Goal: Contribute content: Contribute content

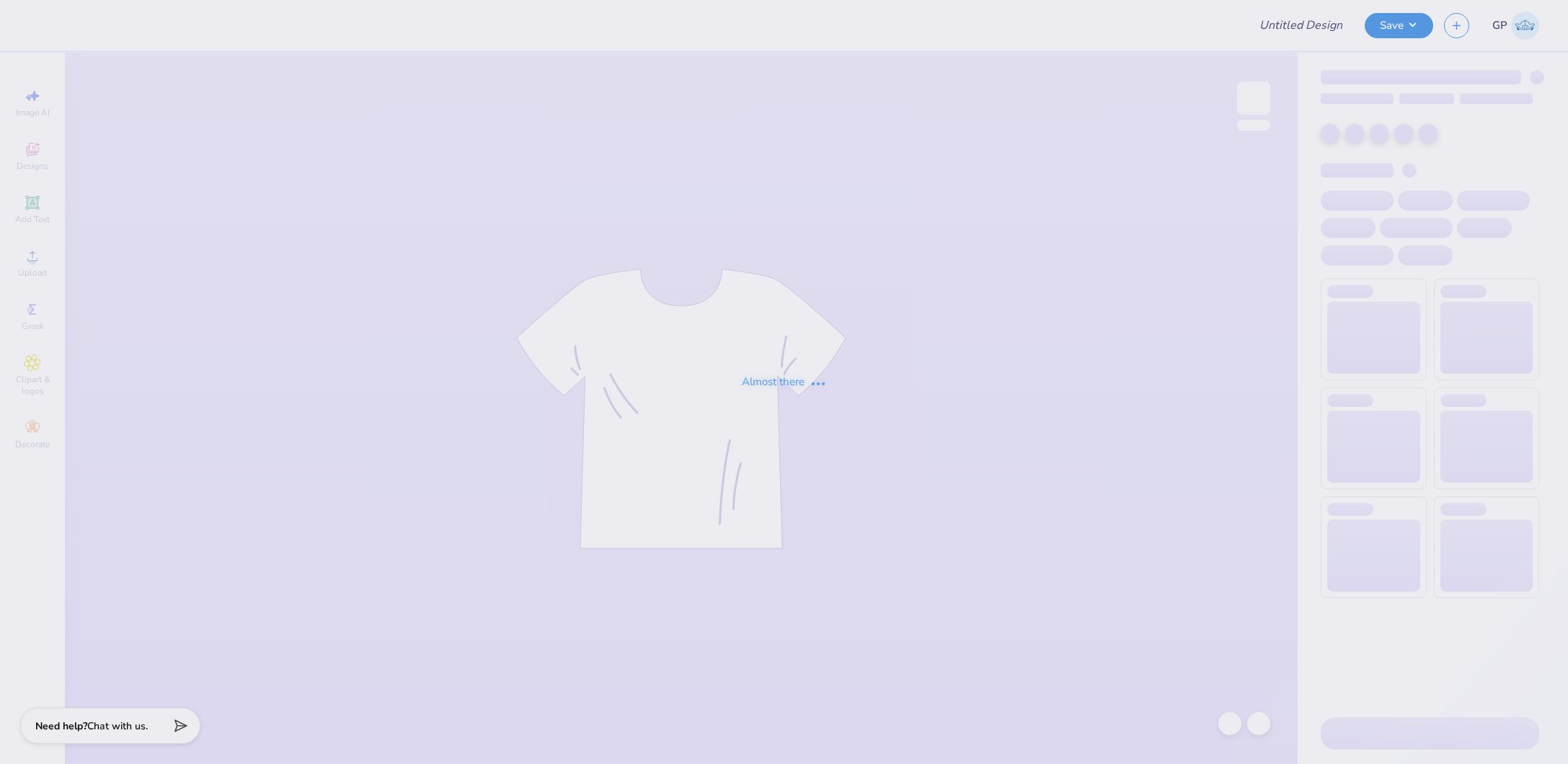
type input "University of North Carolina at Chapel Hill : Victoria Smallwood"
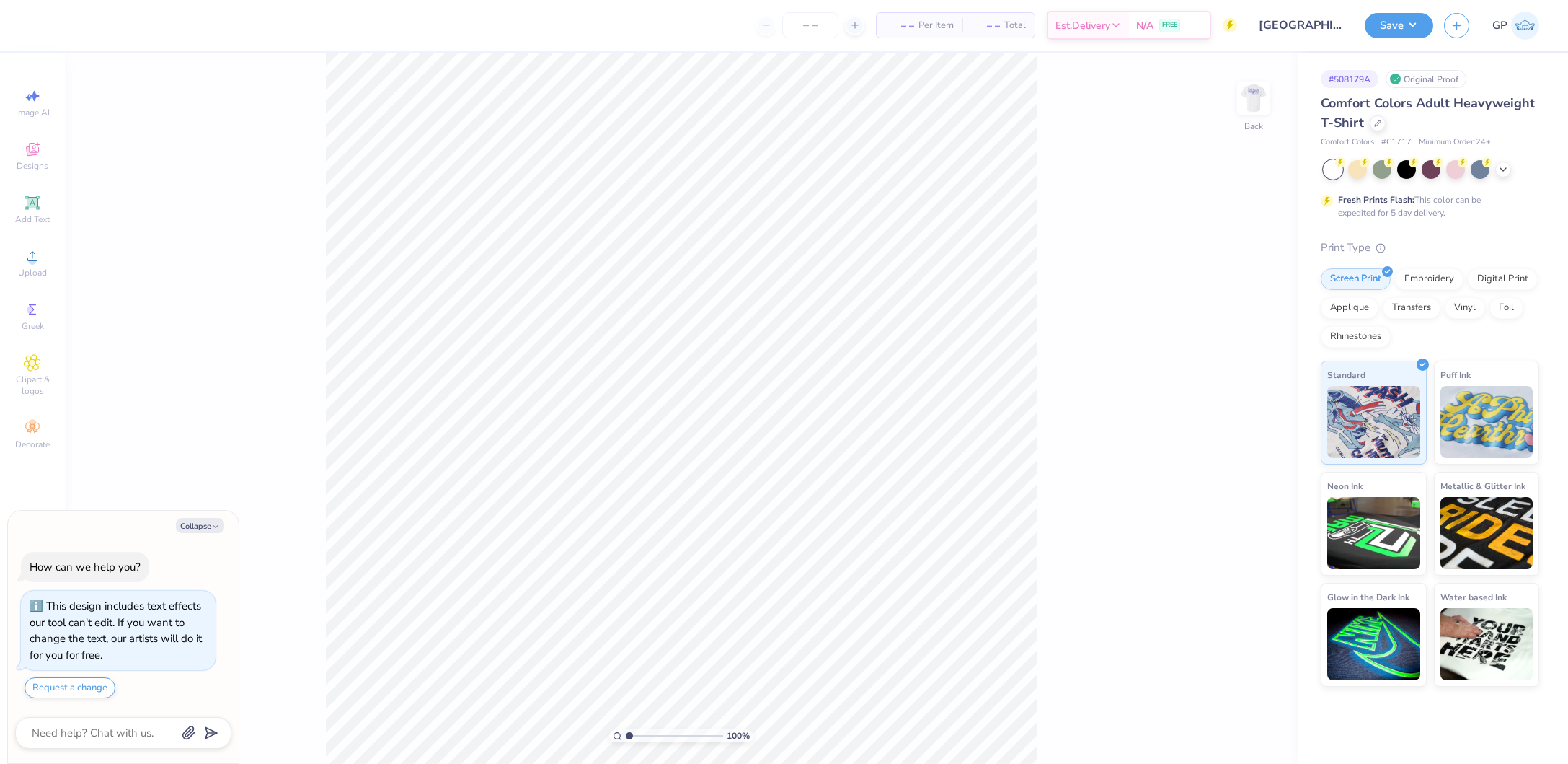
type textarea "x"
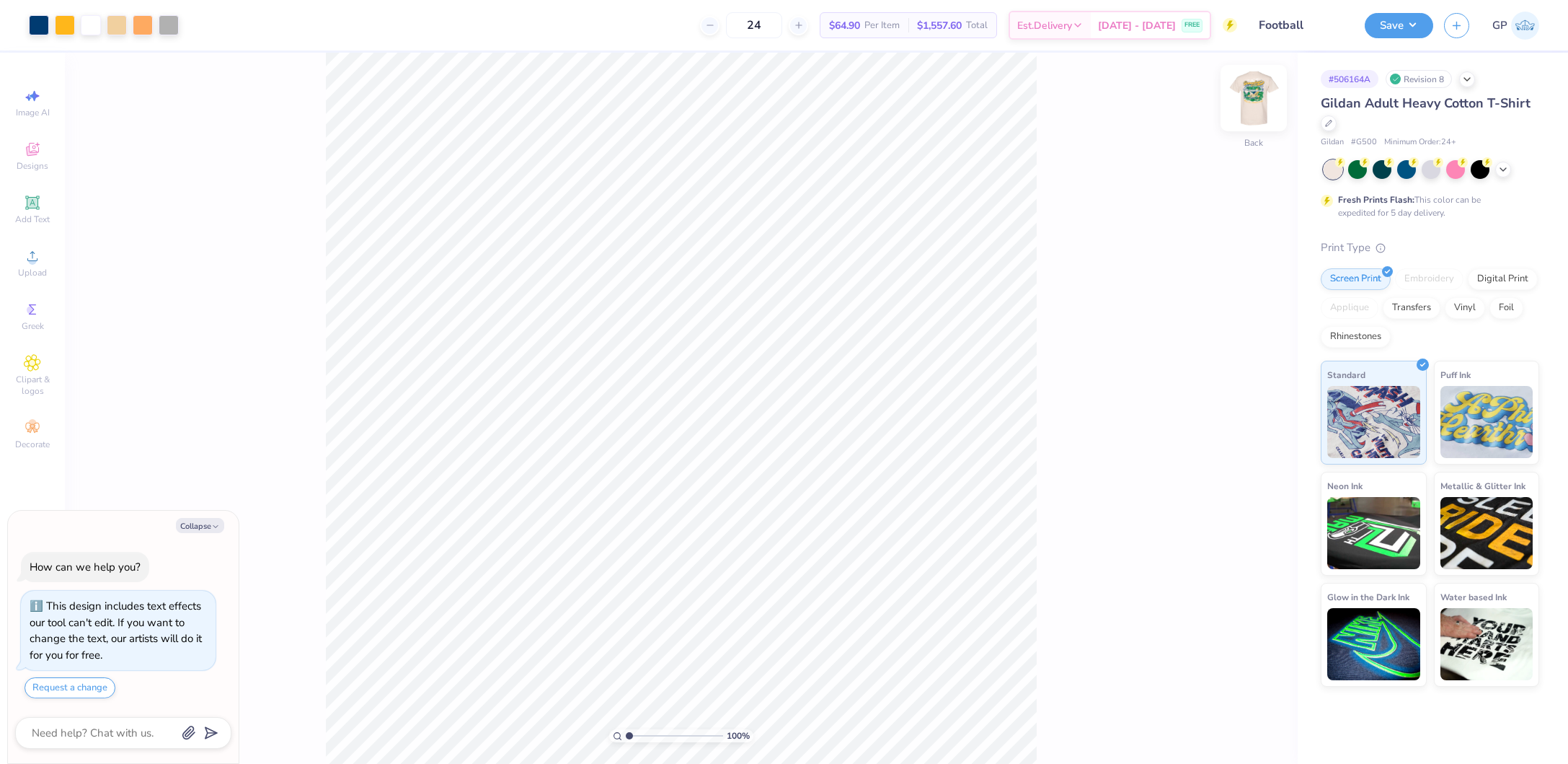
click at [1261, 104] on img at bounding box center [1254, 98] width 57 height 57
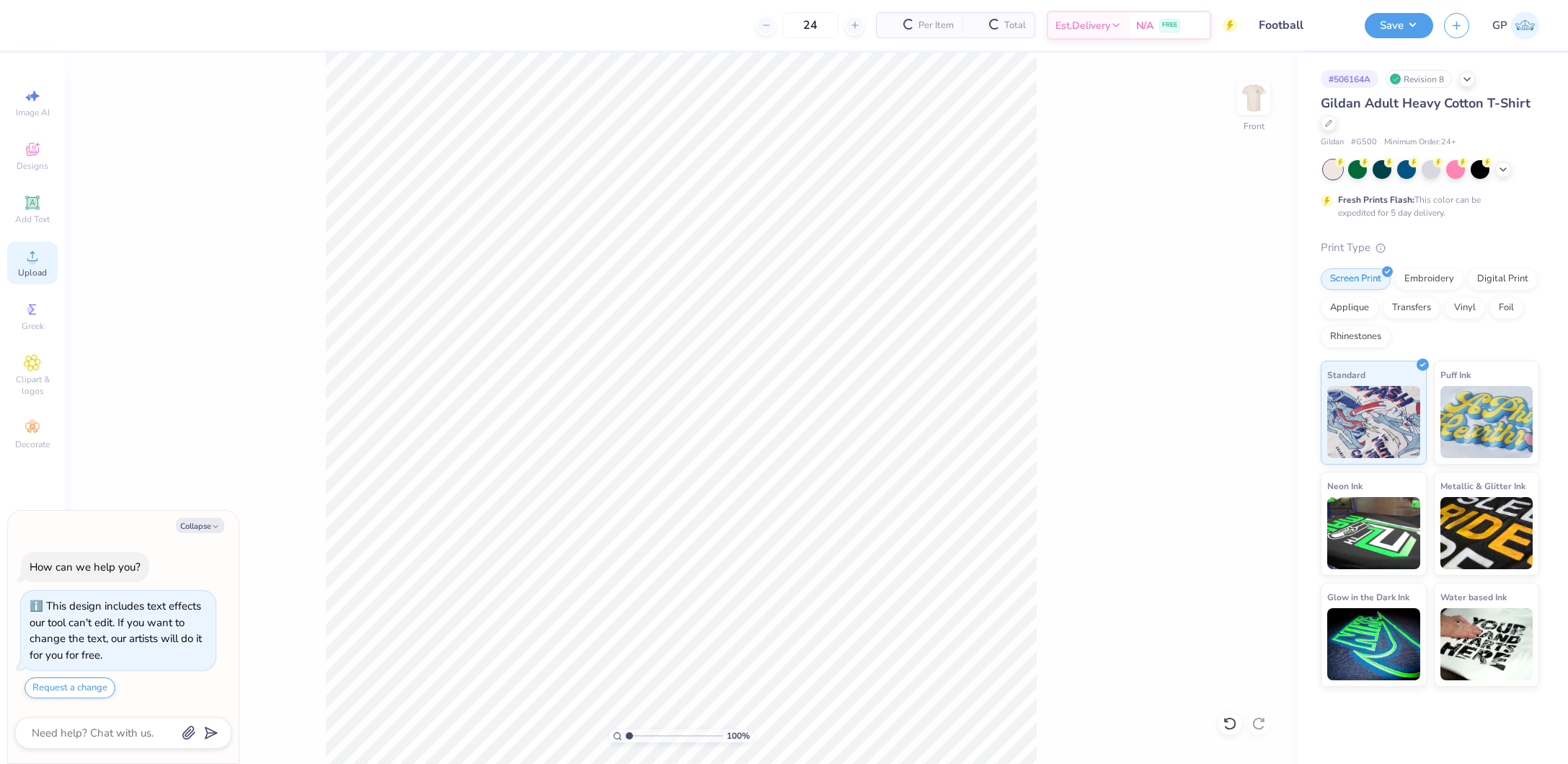
click at [36, 272] on span "Upload" at bounding box center [33, 273] width 29 height 12
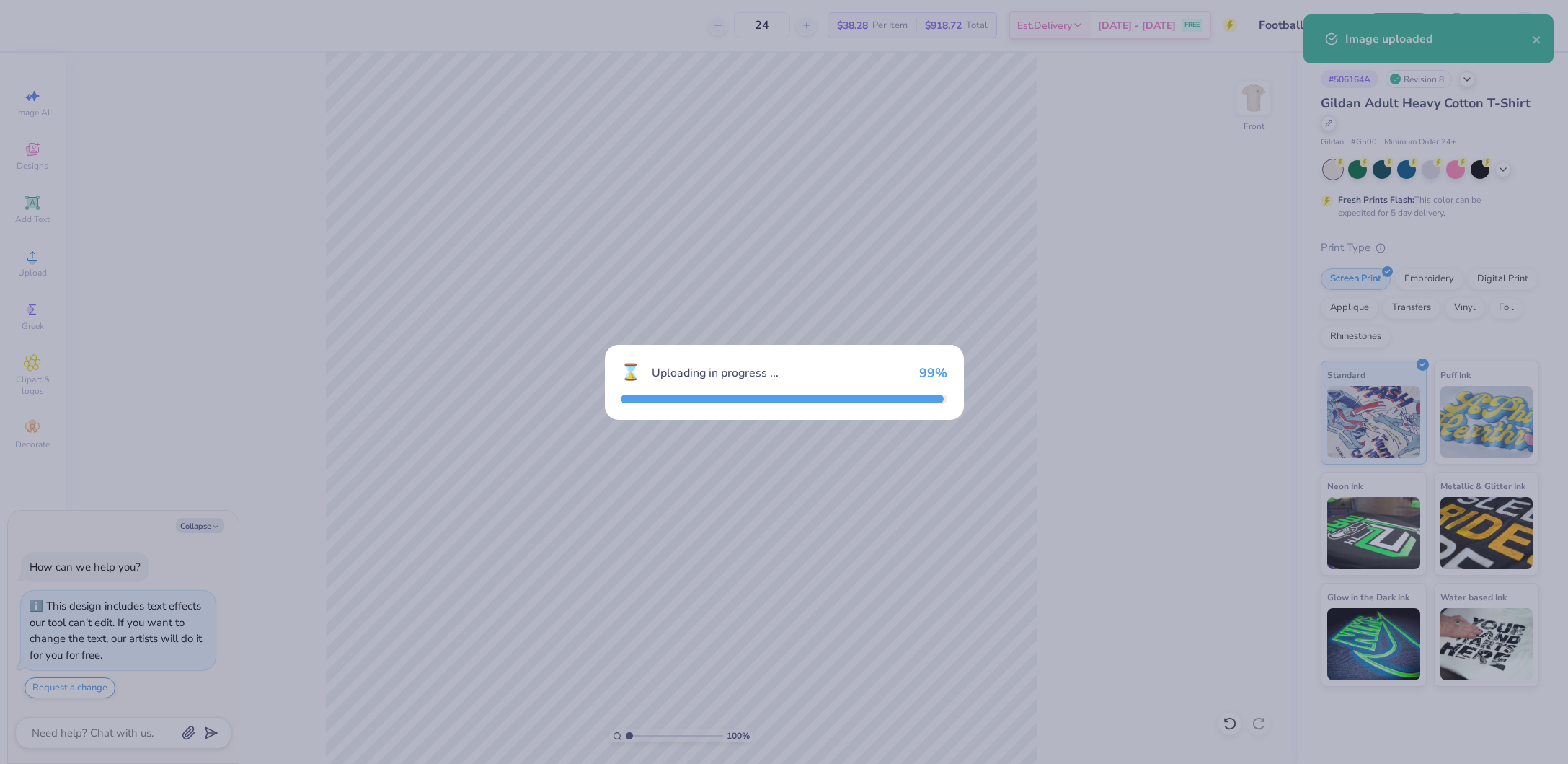
type textarea "x"
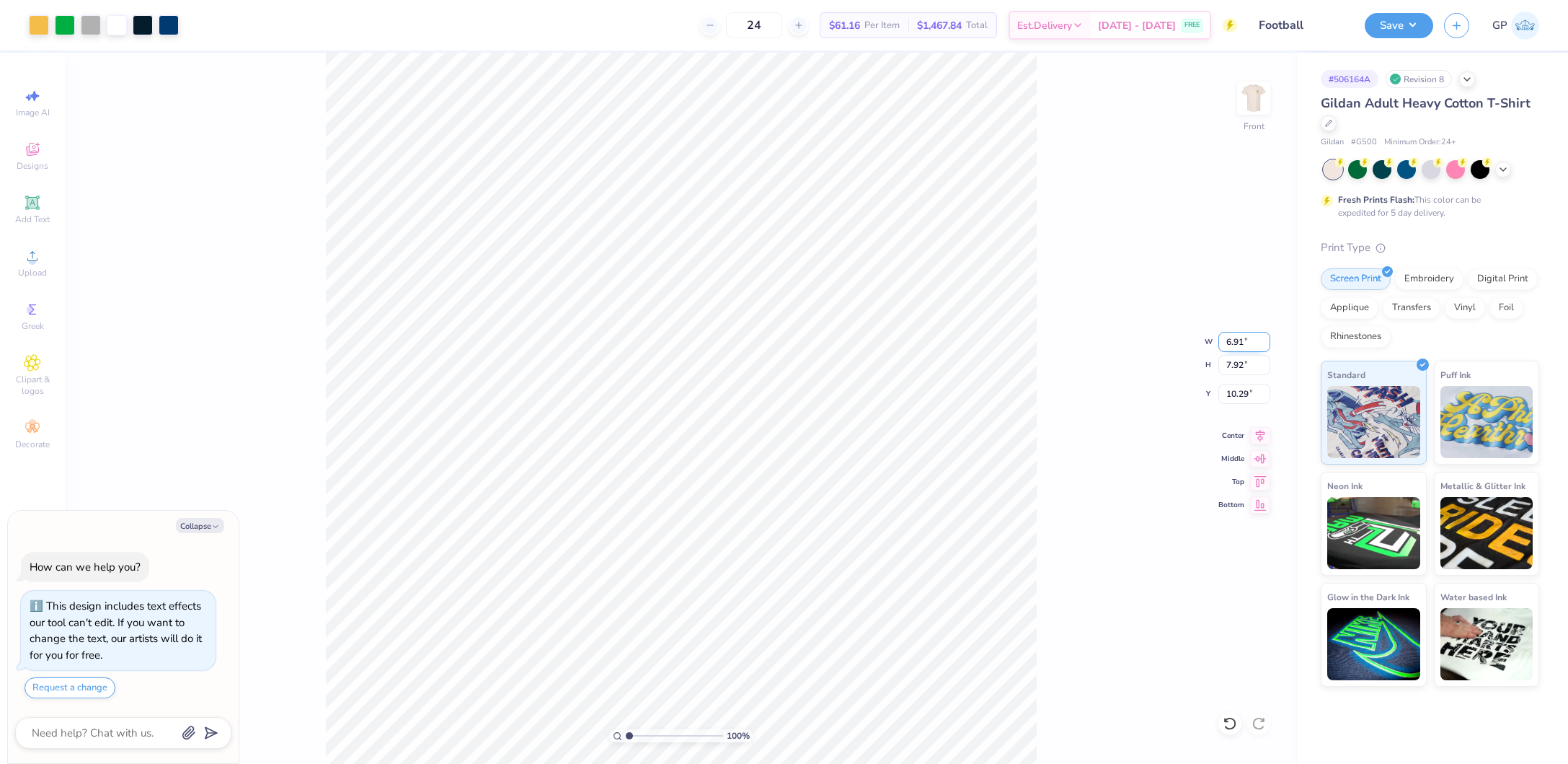
click at [1235, 336] on input "6.91" at bounding box center [1244, 342] width 52 height 20
type input "12"
type textarea "x"
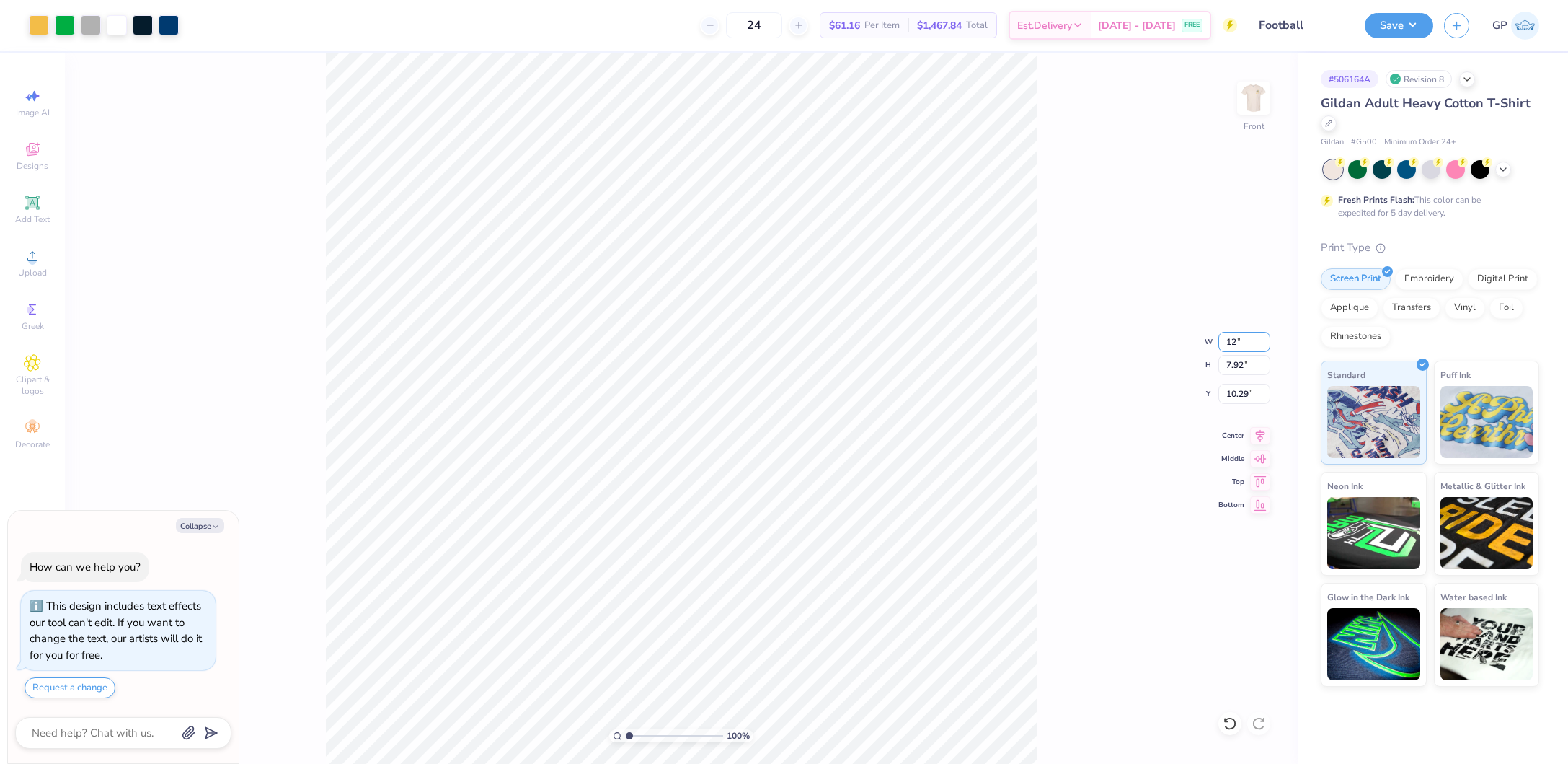
type input "12.00"
type input "13.75"
click at [1254, 384] on input "7.38" at bounding box center [1244, 394] width 52 height 20
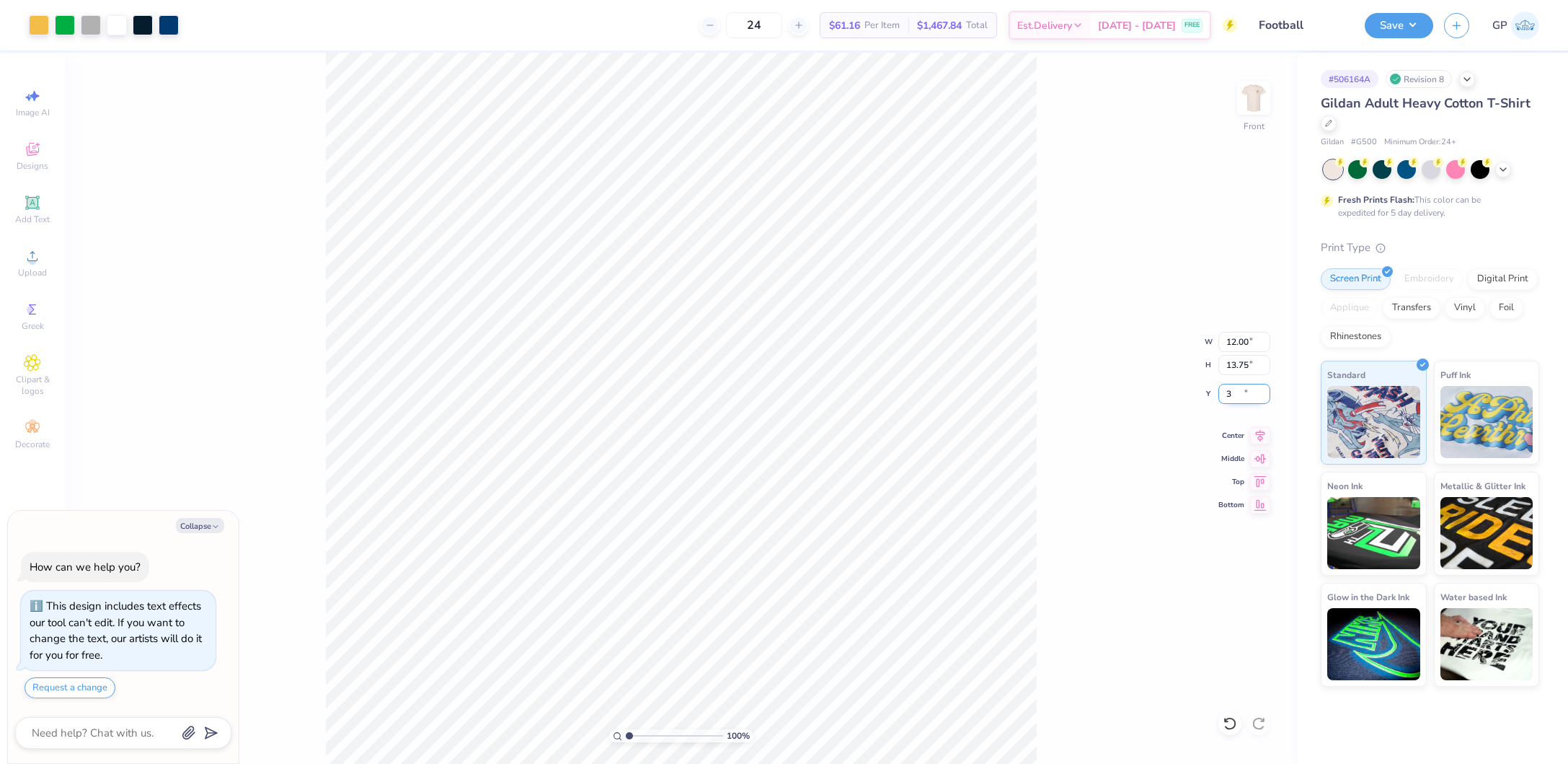
type input "3"
type textarea "x"
type input "3.00"
click at [1156, 224] on div "100 % Front W 12.00 12.00 " H 13.75 13.75 " Y 3.00 3.00 " Center Middle Top Bot…" at bounding box center [681, 408] width 1233 height 711
click at [1087, 133] on div "100 % Front W 12.00 12.00 " H 13.75 13.75 " Y 3.00 3.00 " Center Middle Top Bot…" at bounding box center [681, 408] width 1233 height 711
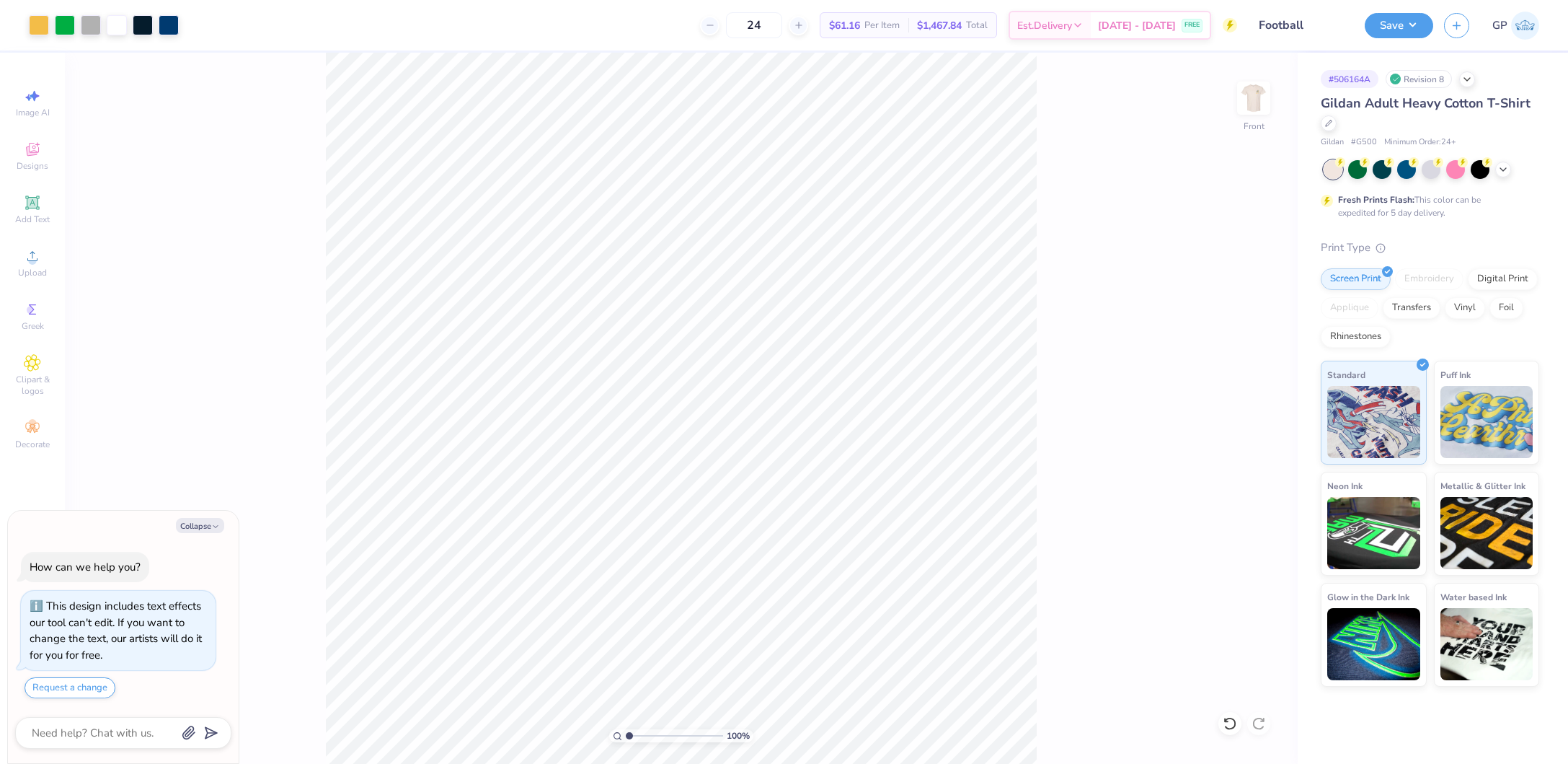
click at [1232, 100] on div "100 % Front" at bounding box center [681, 408] width 1233 height 711
click at [1249, 99] on img at bounding box center [1254, 98] width 57 height 57
click at [846, 483] on li "Group" at bounding box center [833, 482] width 113 height 28
click at [1255, 88] on img at bounding box center [1254, 98] width 57 height 57
click at [95, 21] on div at bounding box center [91, 24] width 20 height 20
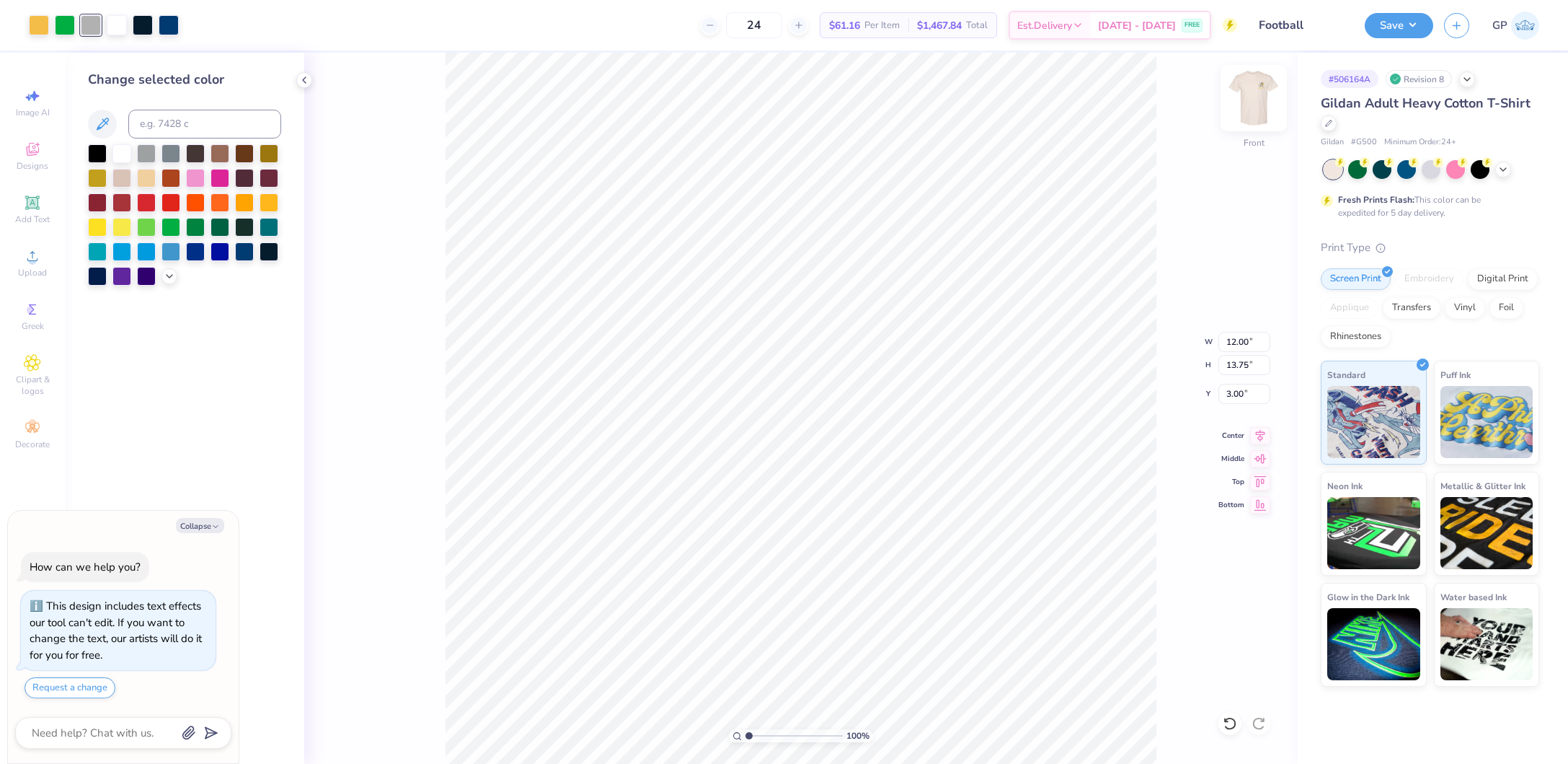
click at [1249, 106] on img at bounding box center [1254, 98] width 57 height 57
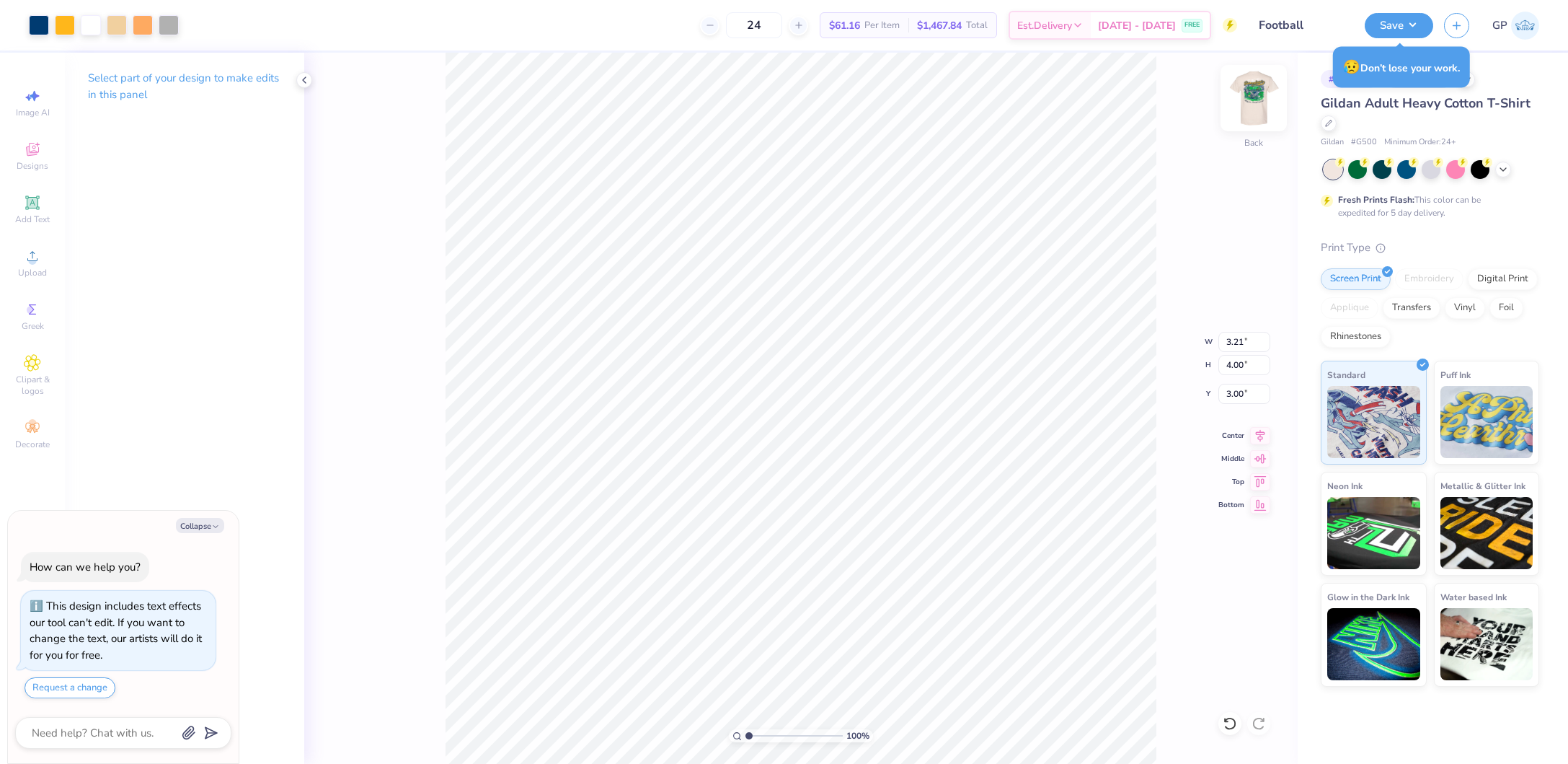
click at [1241, 102] on img at bounding box center [1254, 98] width 57 height 57
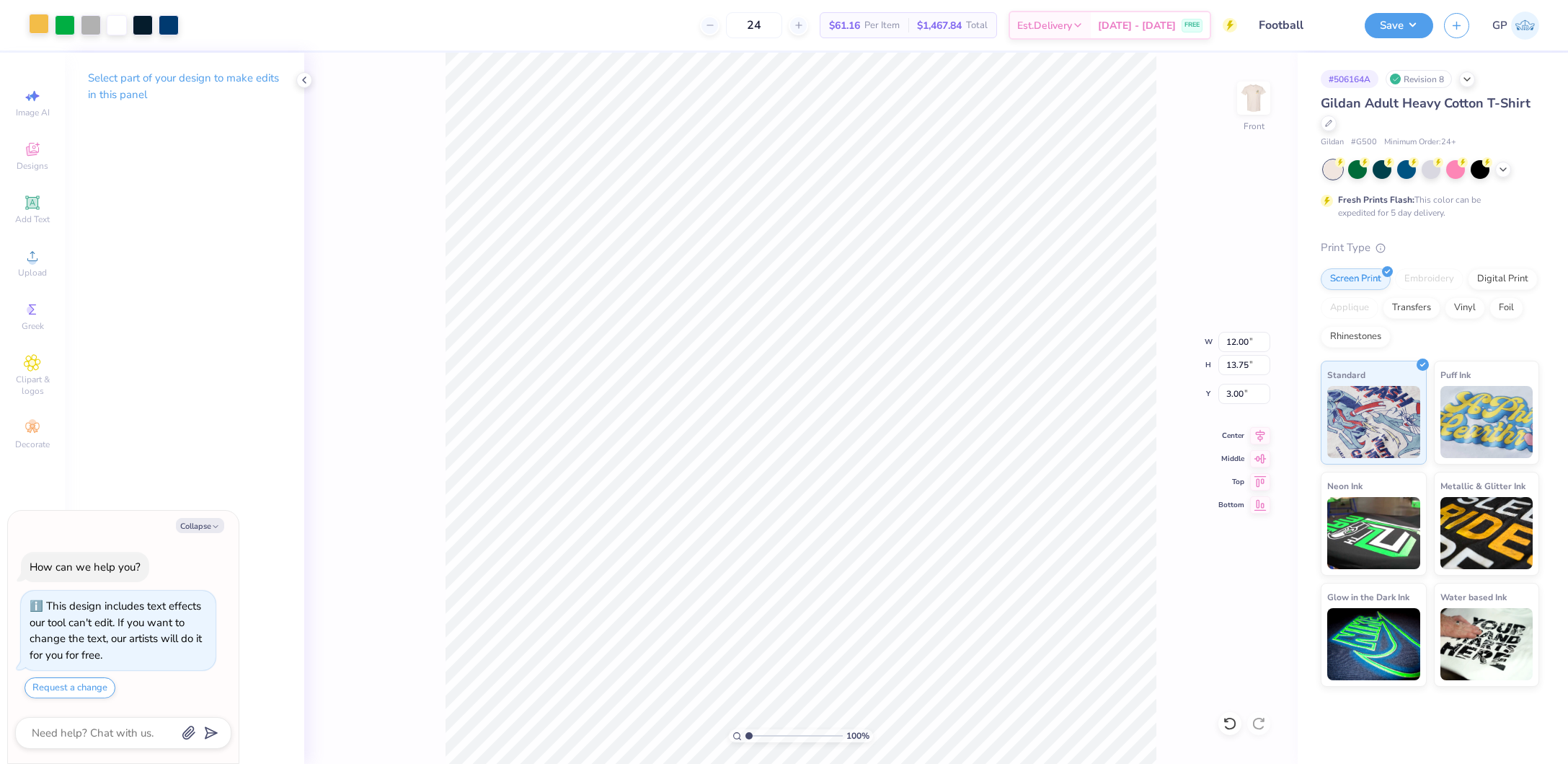
click at [42, 19] on div at bounding box center [39, 24] width 20 height 20
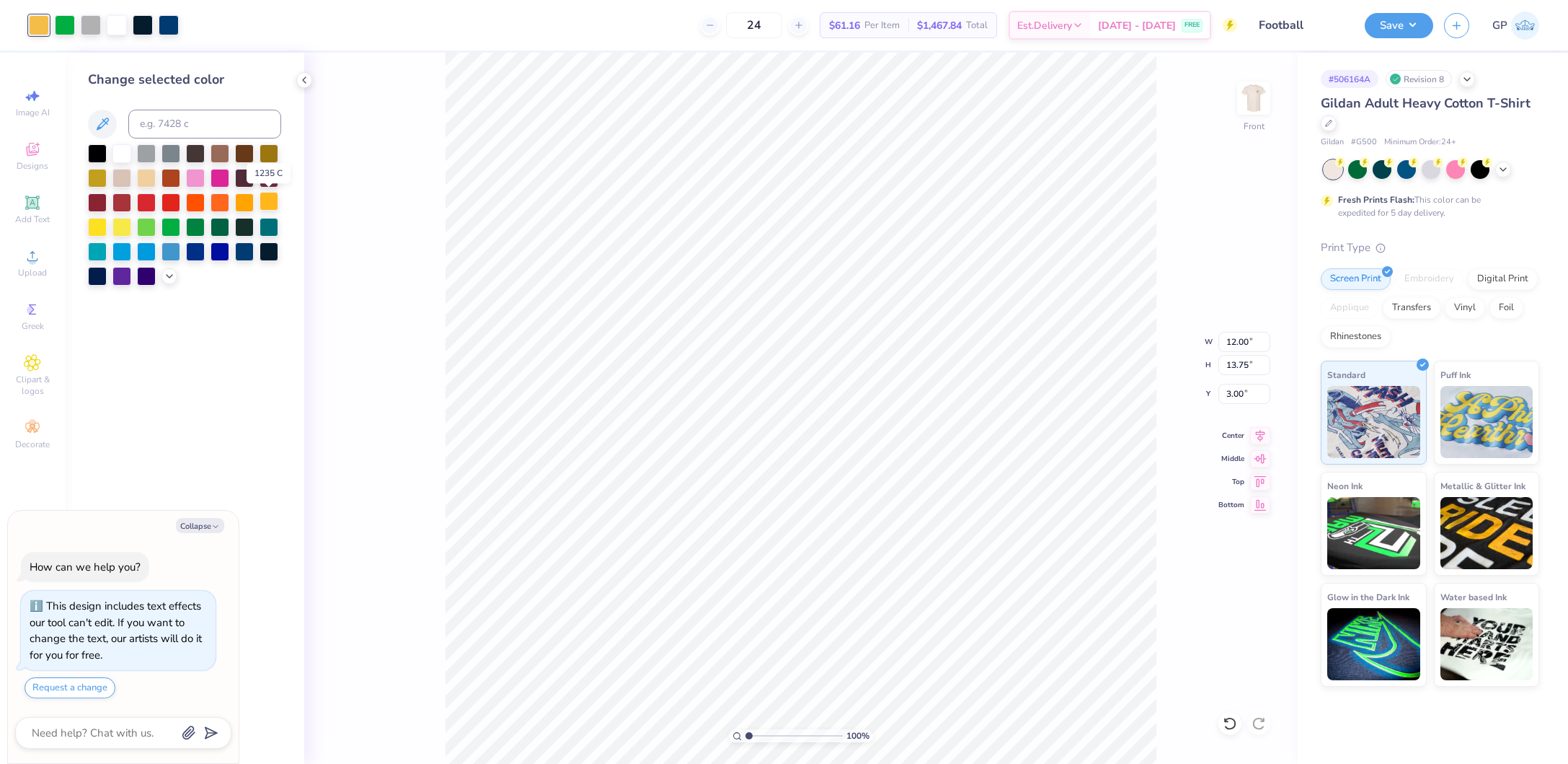
click at [278, 201] on div at bounding box center [269, 201] width 19 height 19
click at [264, 197] on div at bounding box center [269, 201] width 19 height 19
click at [171, 23] on div at bounding box center [169, 24] width 20 height 20
click at [246, 251] on div at bounding box center [244, 250] width 19 height 19
click at [282, 334] on div "Change selected color" at bounding box center [184, 408] width 240 height 711
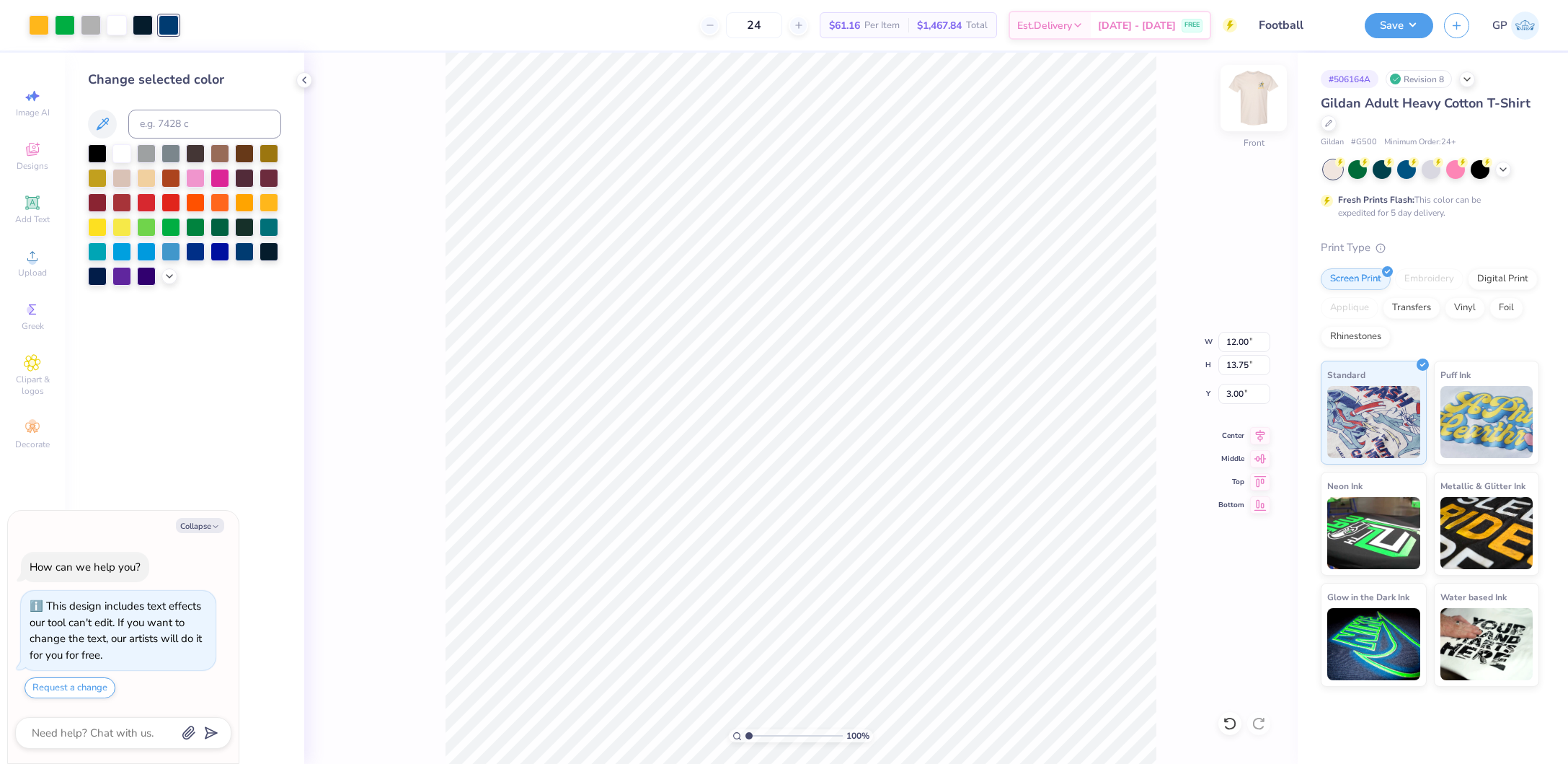
click at [1250, 118] on img at bounding box center [1254, 98] width 57 height 57
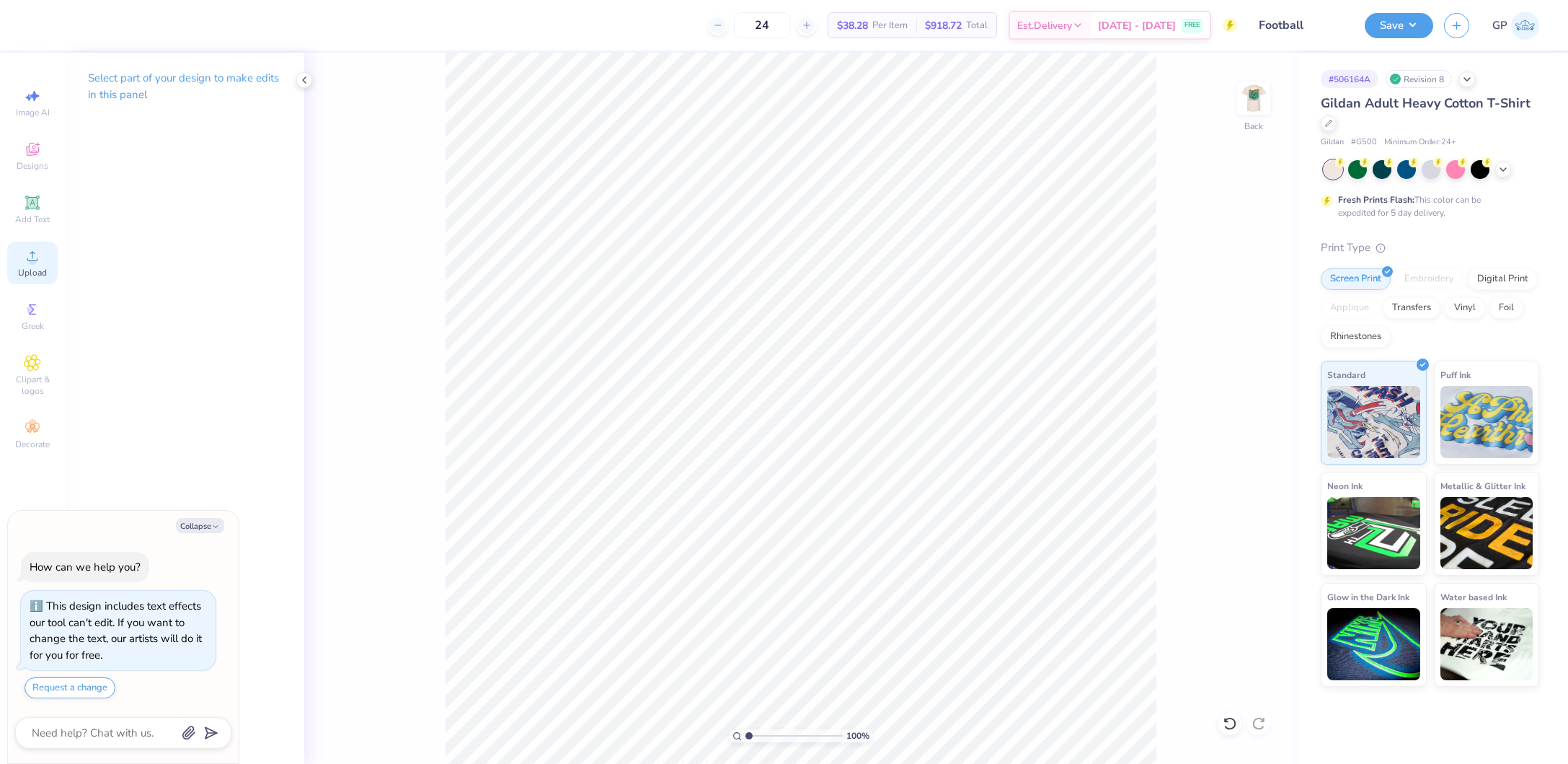
click at [36, 261] on icon at bounding box center [32, 255] width 10 height 10
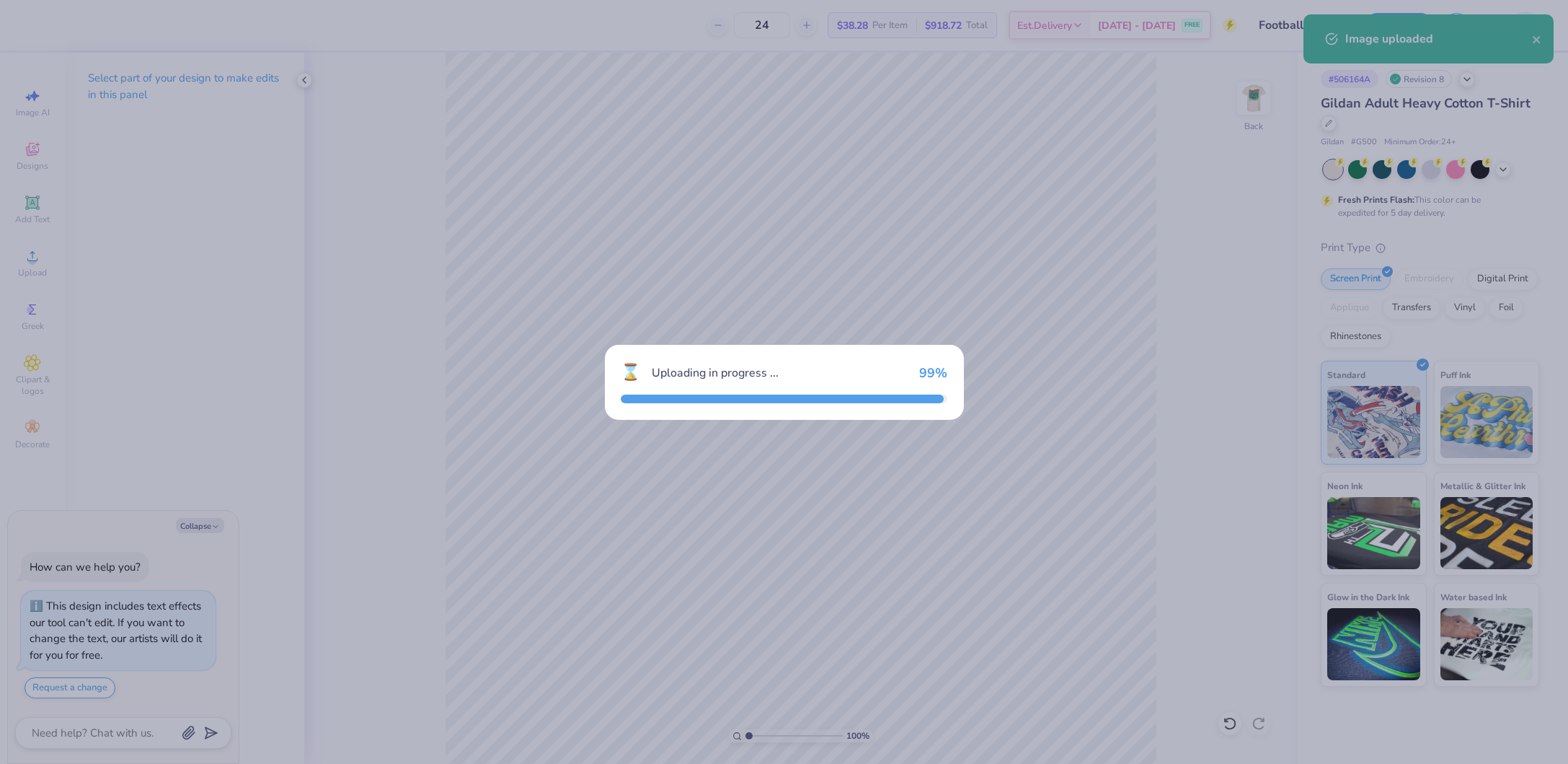
type textarea "x"
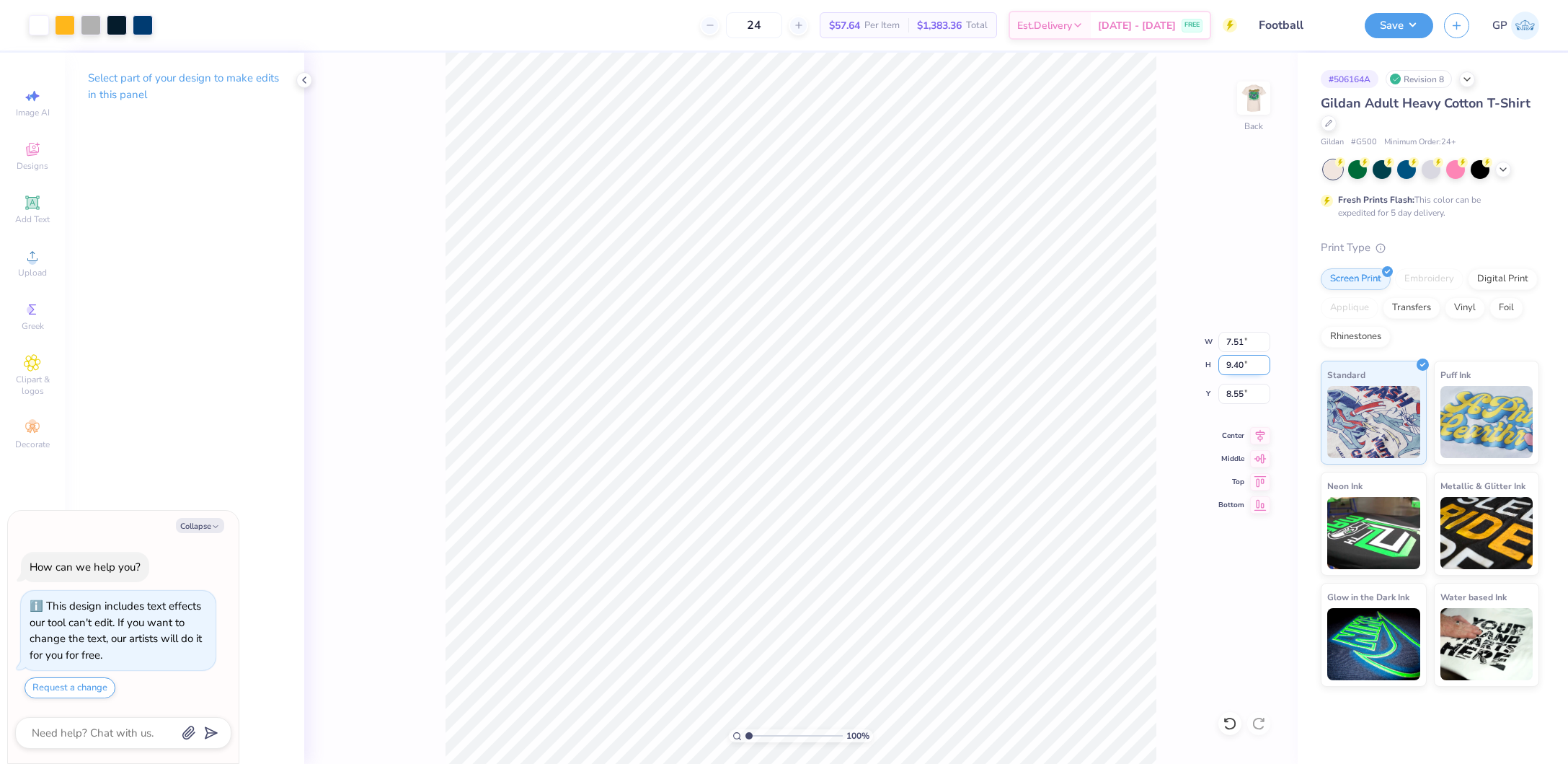
click at [1232, 368] on input "9.40" at bounding box center [1244, 365] width 52 height 20
type input "4"
type textarea "x"
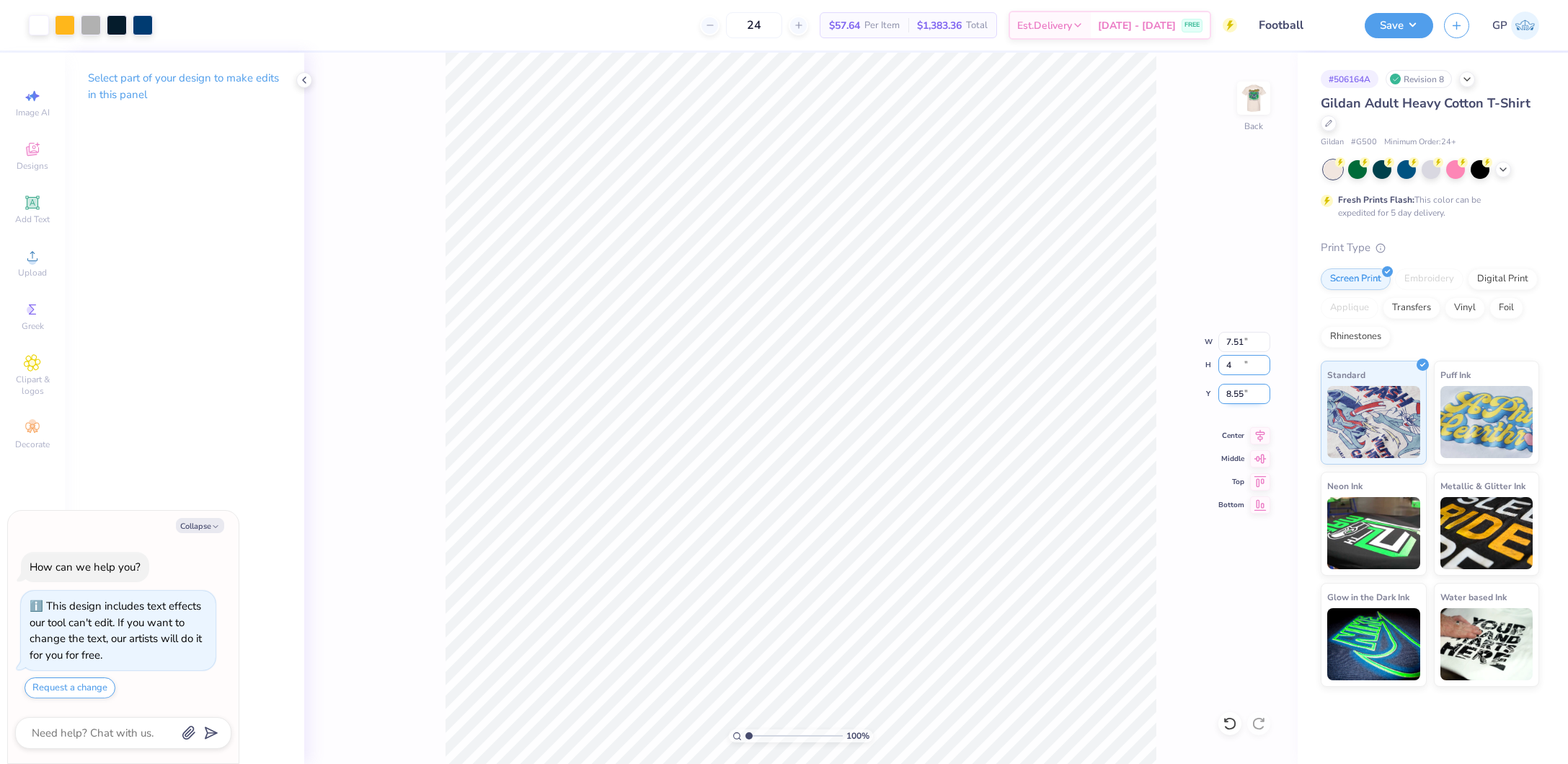
type input "3.20"
type input "4.00"
type input "11.25"
type textarea "x"
click at [1234, 392] on input "2.16" at bounding box center [1244, 394] width 52 height 20
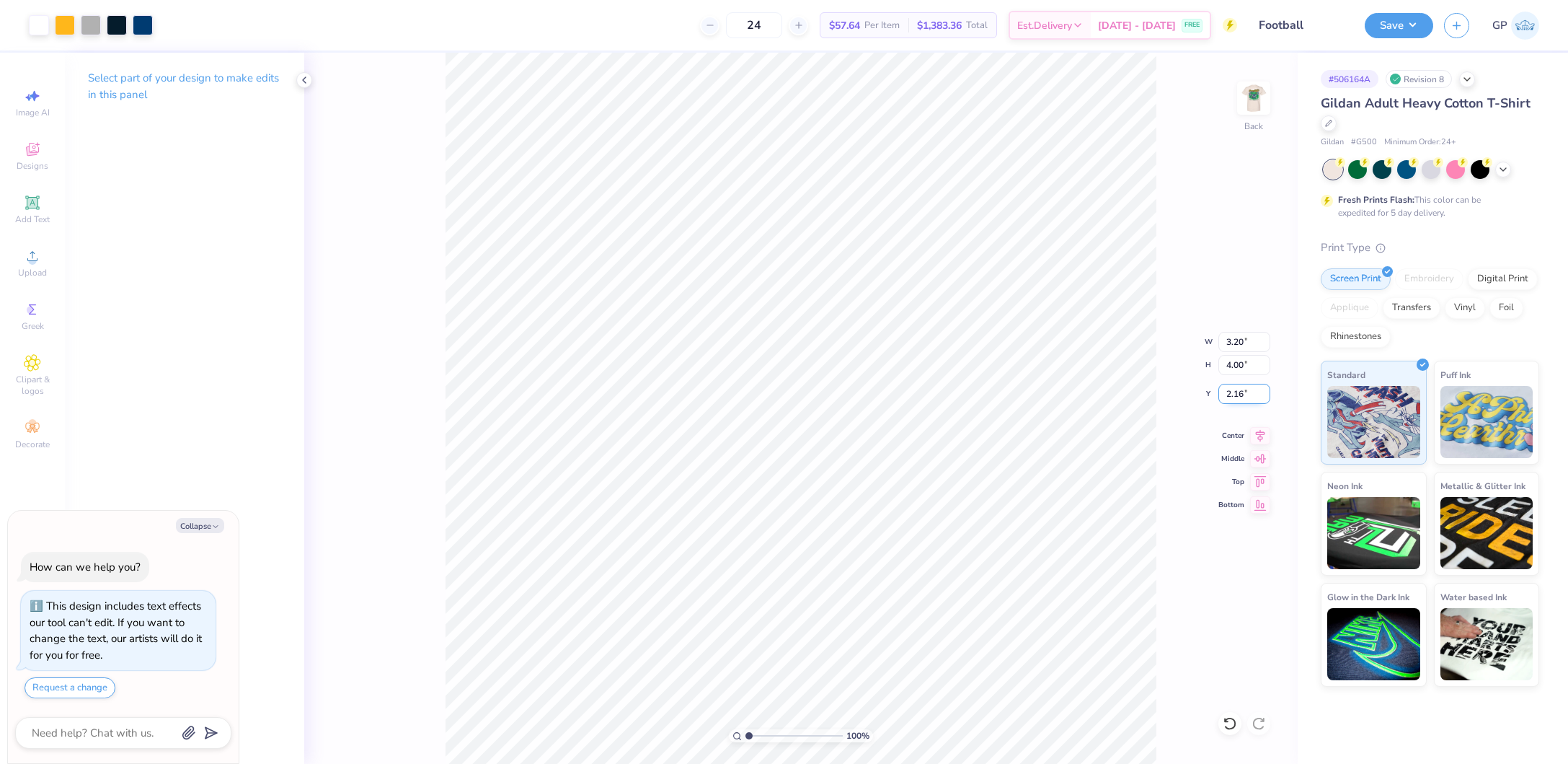
click at [1234, 392] on input "2.16" at bounding box center [1244, 394] width 52 height 20
type input "3"
type textarea "x"
type input "3.00"
click at [1245, 89] on img at bounding box center [1254, 98] width 57 height 57
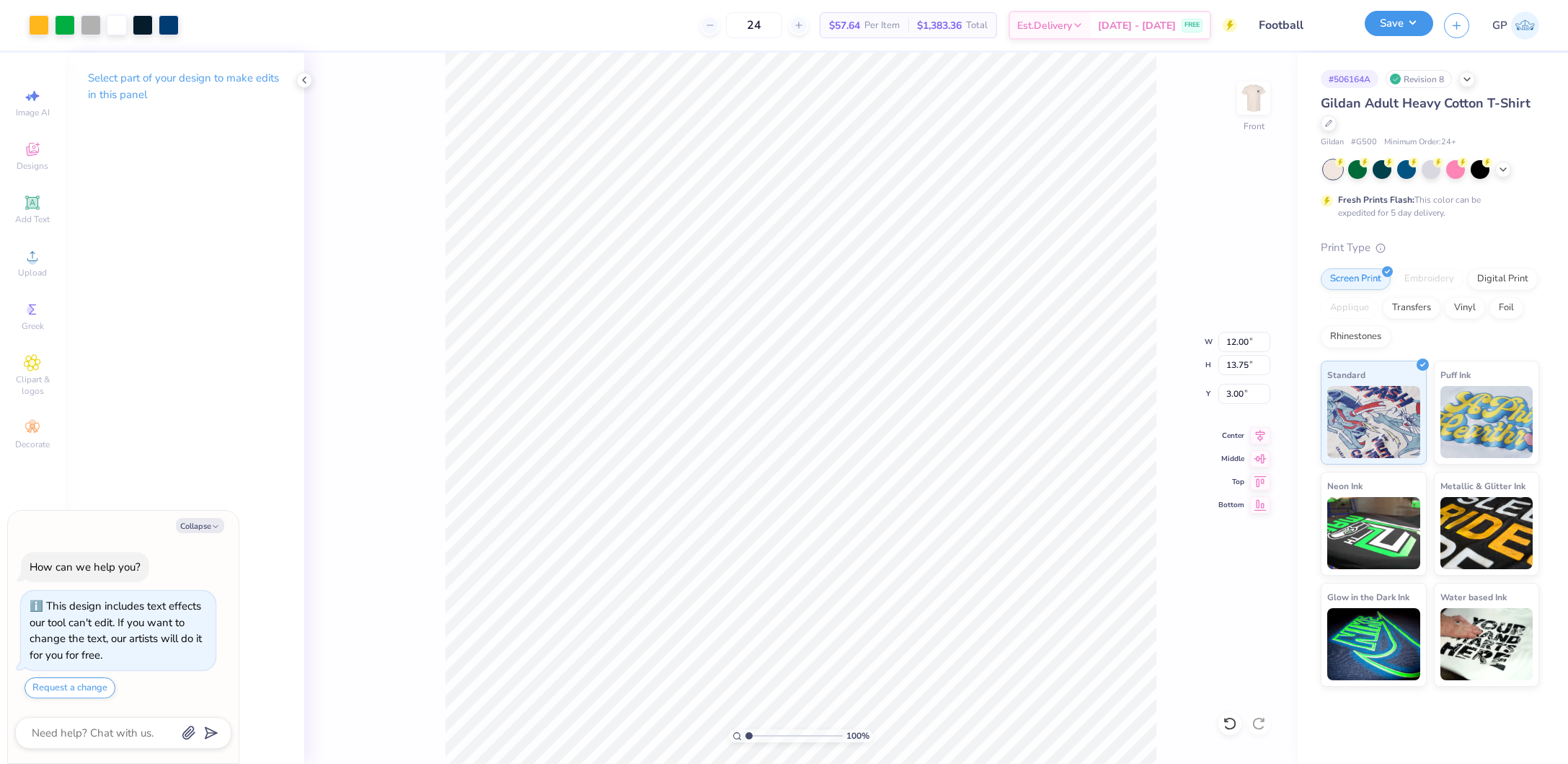
click at [1391, 22] on button "Save" at bounding box center [1399, 24] width 68 height 26
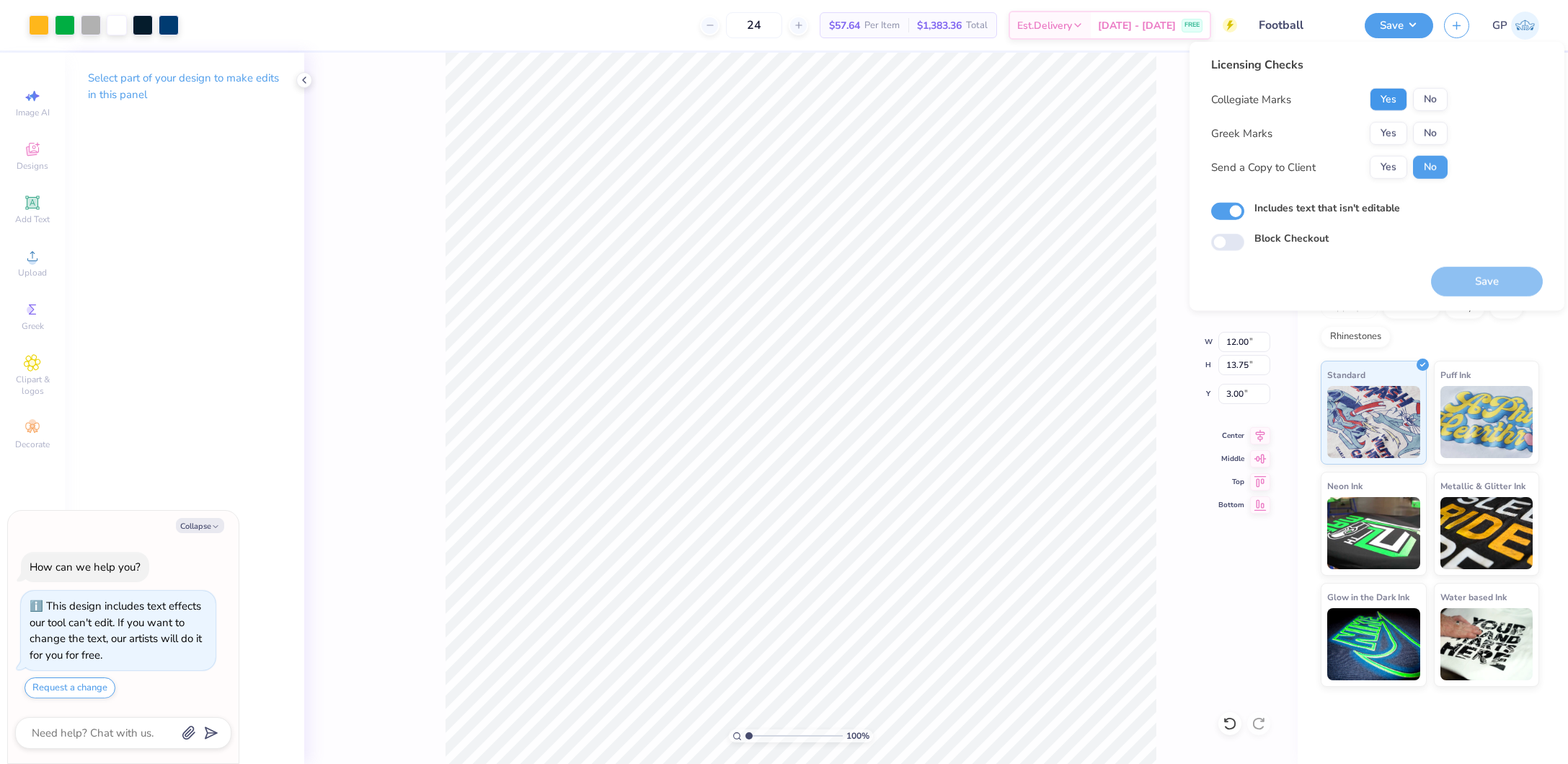
click at [1390, 95] on button "Yes" at bounding box center [1389, 99] width 37 height 23
click at [1387, 136] on button "Yes" at bounding box center [1389, 133] width 37 height 23
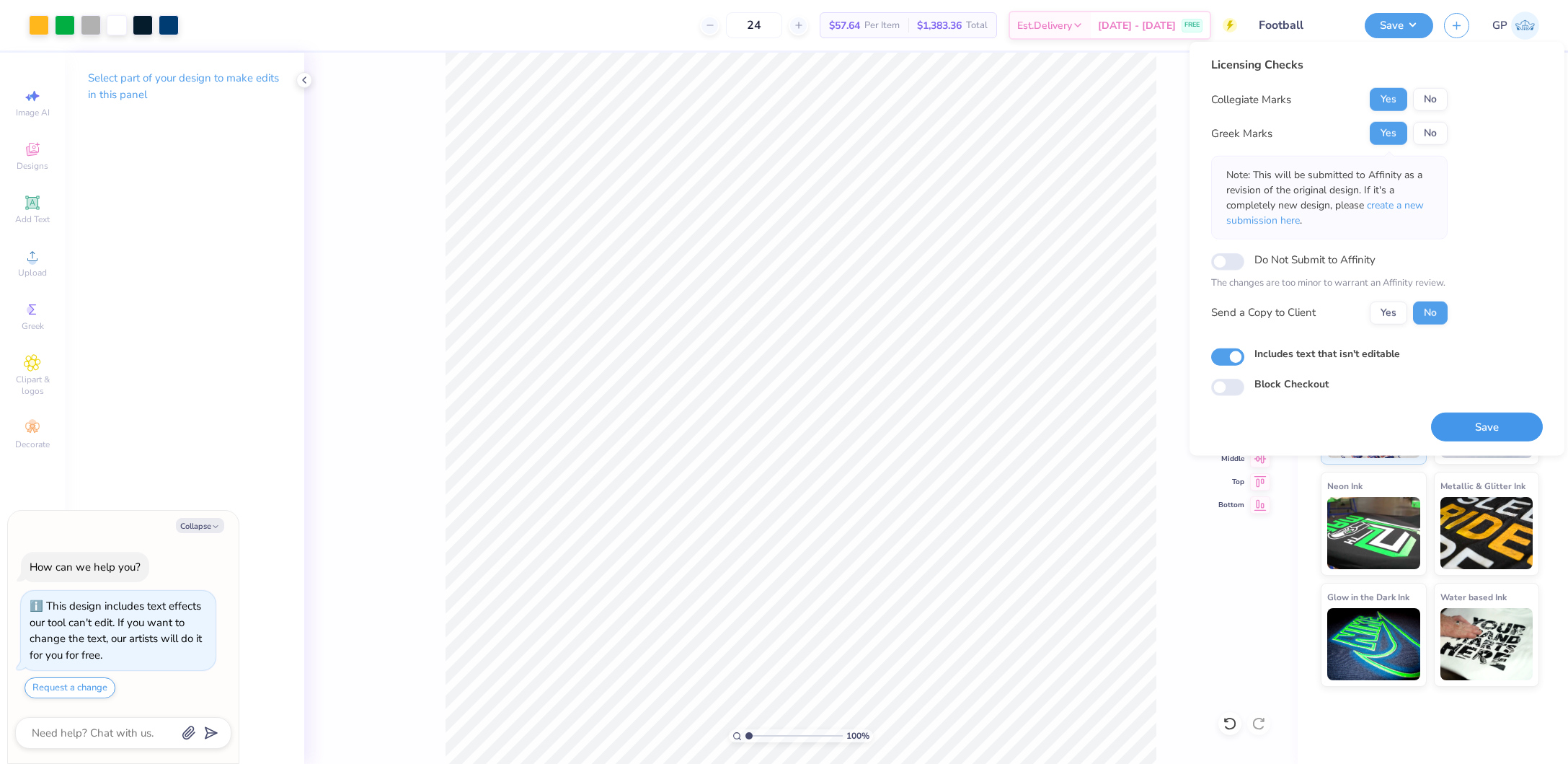
click at [1478, 422] on button "Save" at bounding box center [1487, 427] width 112 height 29
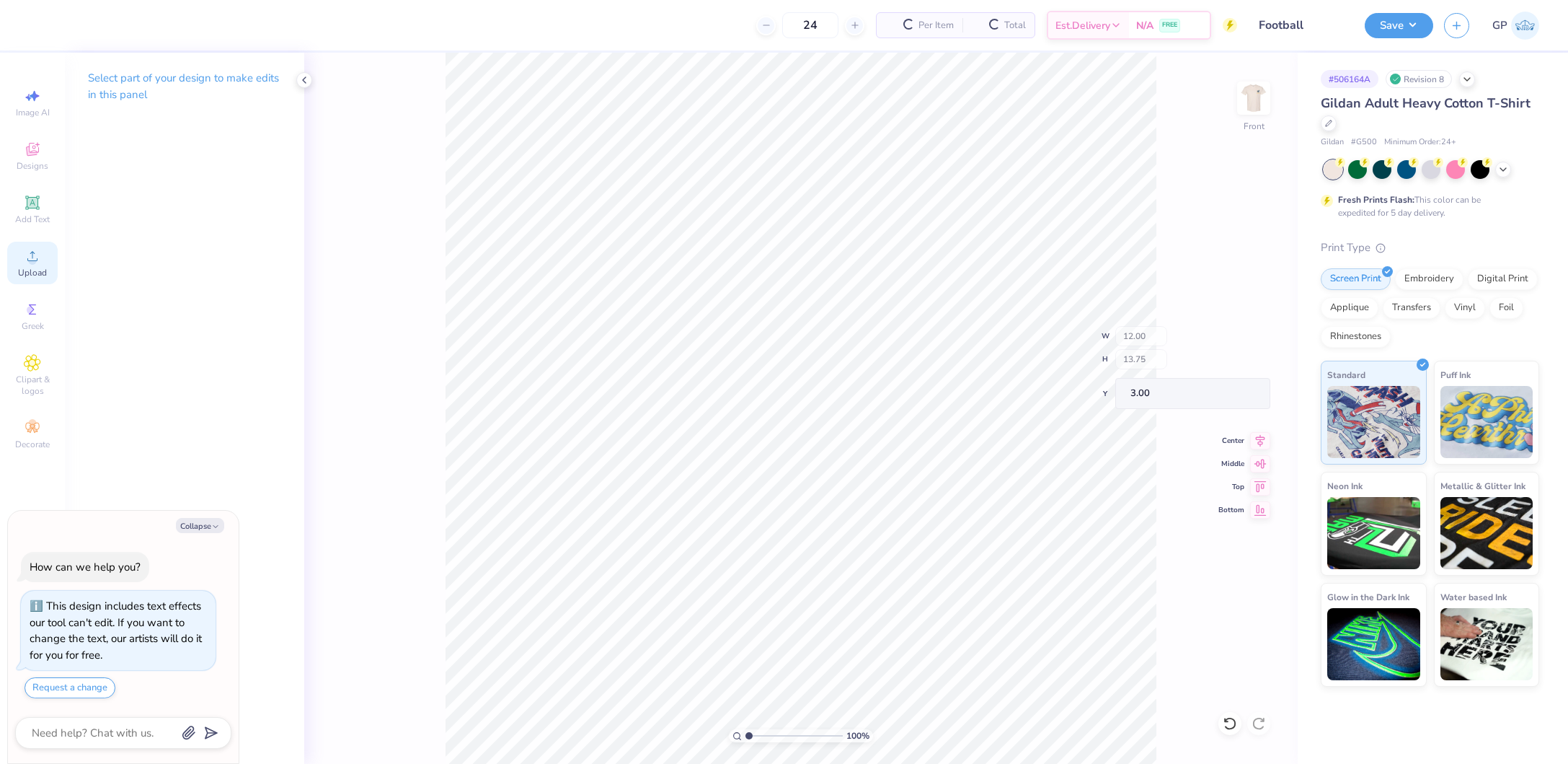
click at [20, 265] on div "Upload" at bounding box center [32, 263] width 50 height 43
click at [33, 258] on icon at bounding box center [32, 255] width 10 height 10
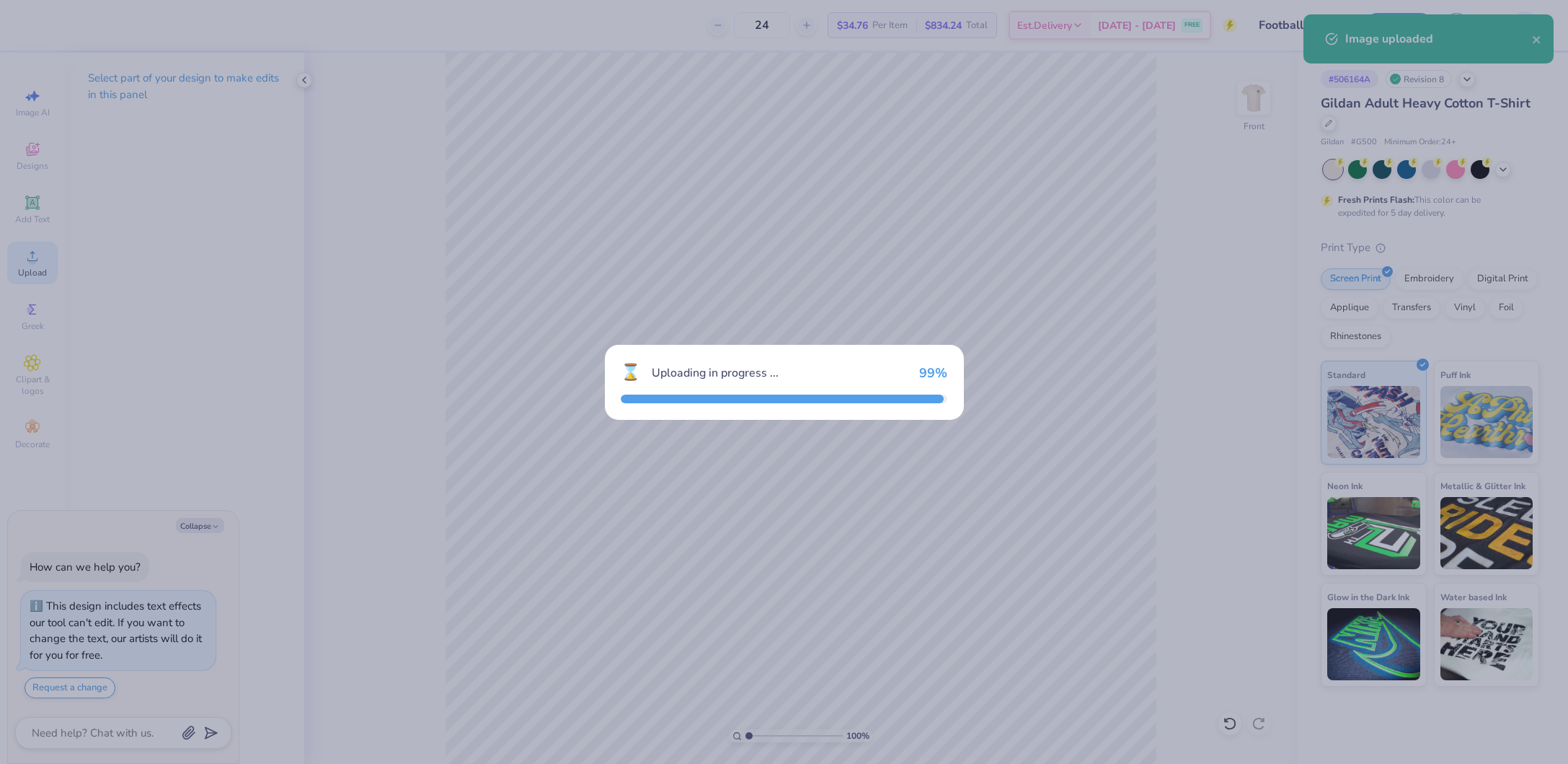
type textarea "x"
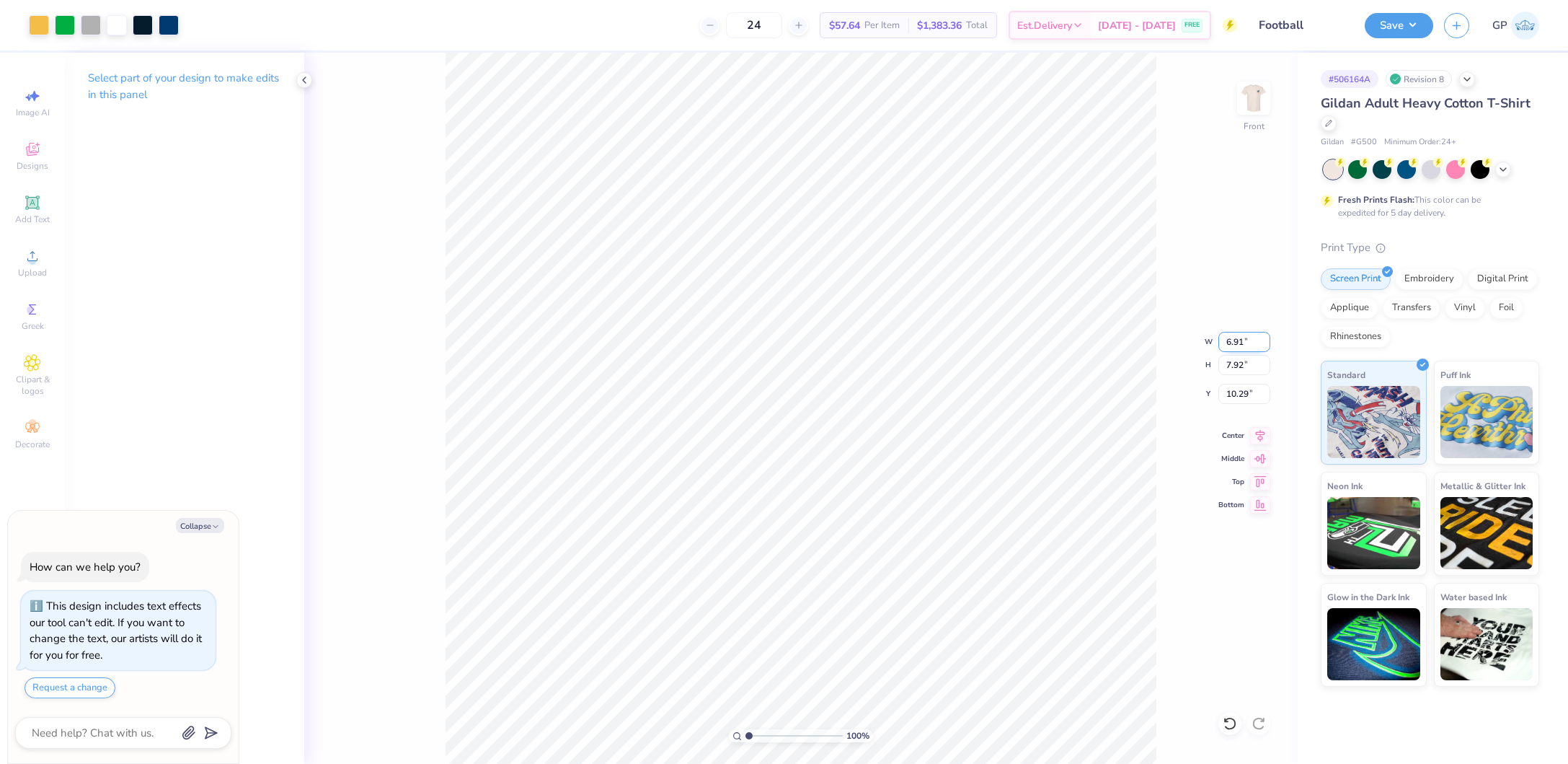
click at [1251, 340] on input "6.91" at bounding box center [1244, 342] width 52 height 20
type input "12"
type textarea "x"
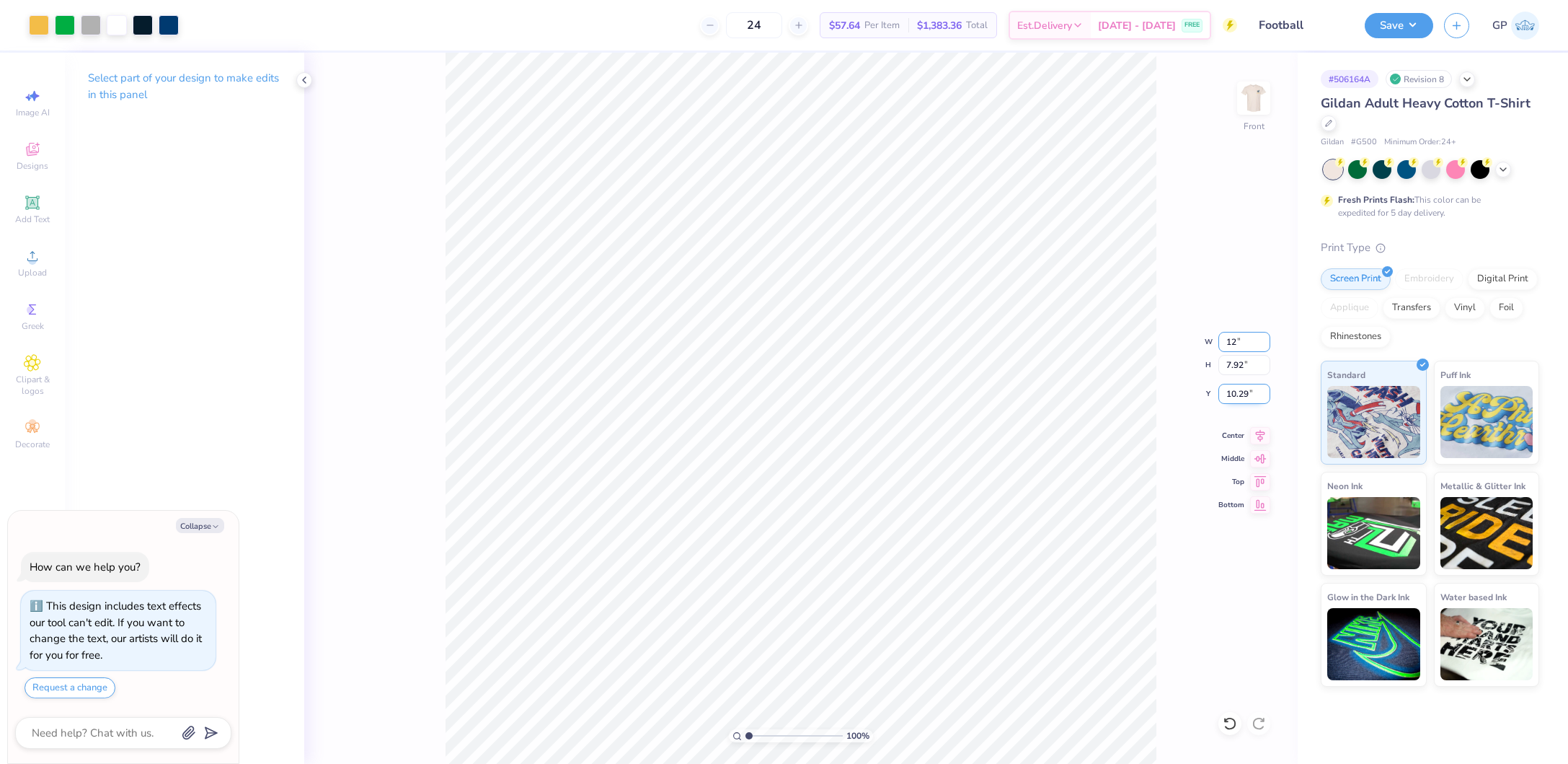
type input "12.00"
type input "13.75"
click at [1237, 396] on input "7.38" at bounding box center [1244, 394] width 52 height 20
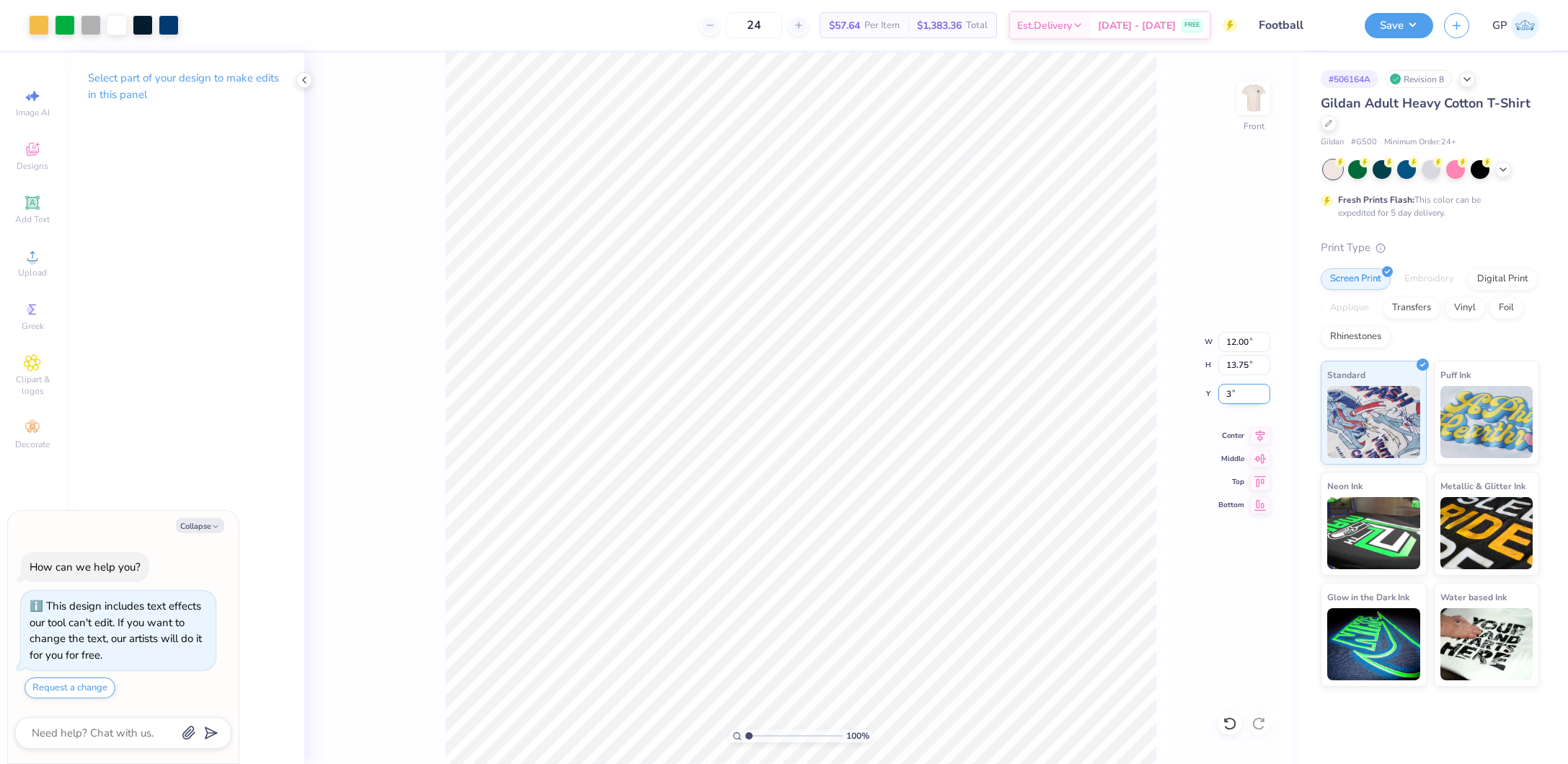
type input "3"
type textarea "x"
type input "3.00"
click at [168, 23] on div at bounding box center [169, 24] width 20 height 20
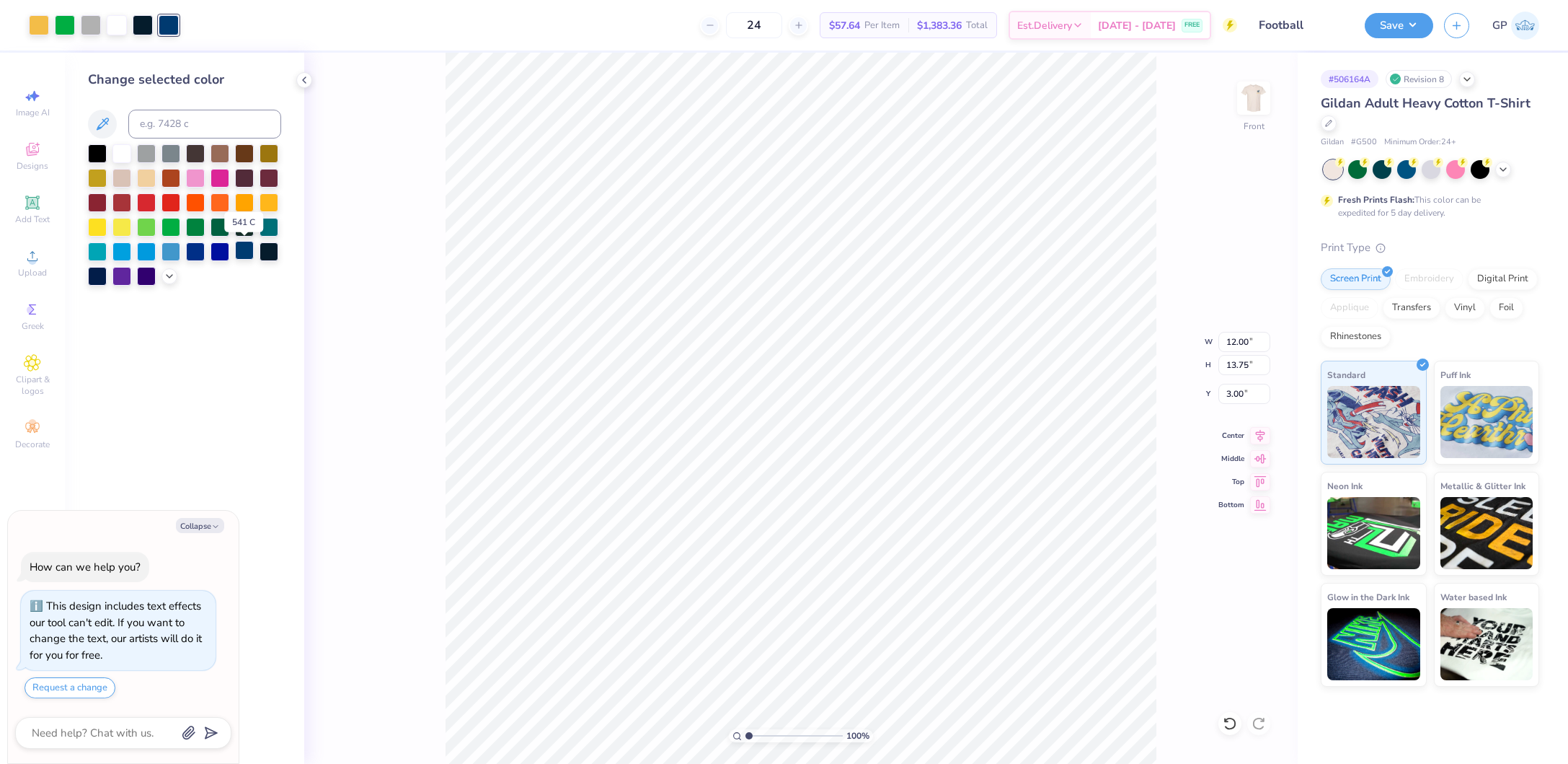
click at [240, 251] on div at bounding box center [244, 250] width 19 height 19
click at [43, 29] on div at bounding box center [39, 24] width 20 height 20
click at [268, 202] on div at bounding box center [269, 201] width 19 height 19
click at [420, 3] on div "24 $57.64 Per Item $1,383.36 Total Est. Delivery [DATE] - [DATE] FREE" at bounding box center [713, 25] width 1048 height 50
click at [1389, 5] on div "Save GP" at bounding box center [1466, 25] width 203 height 50
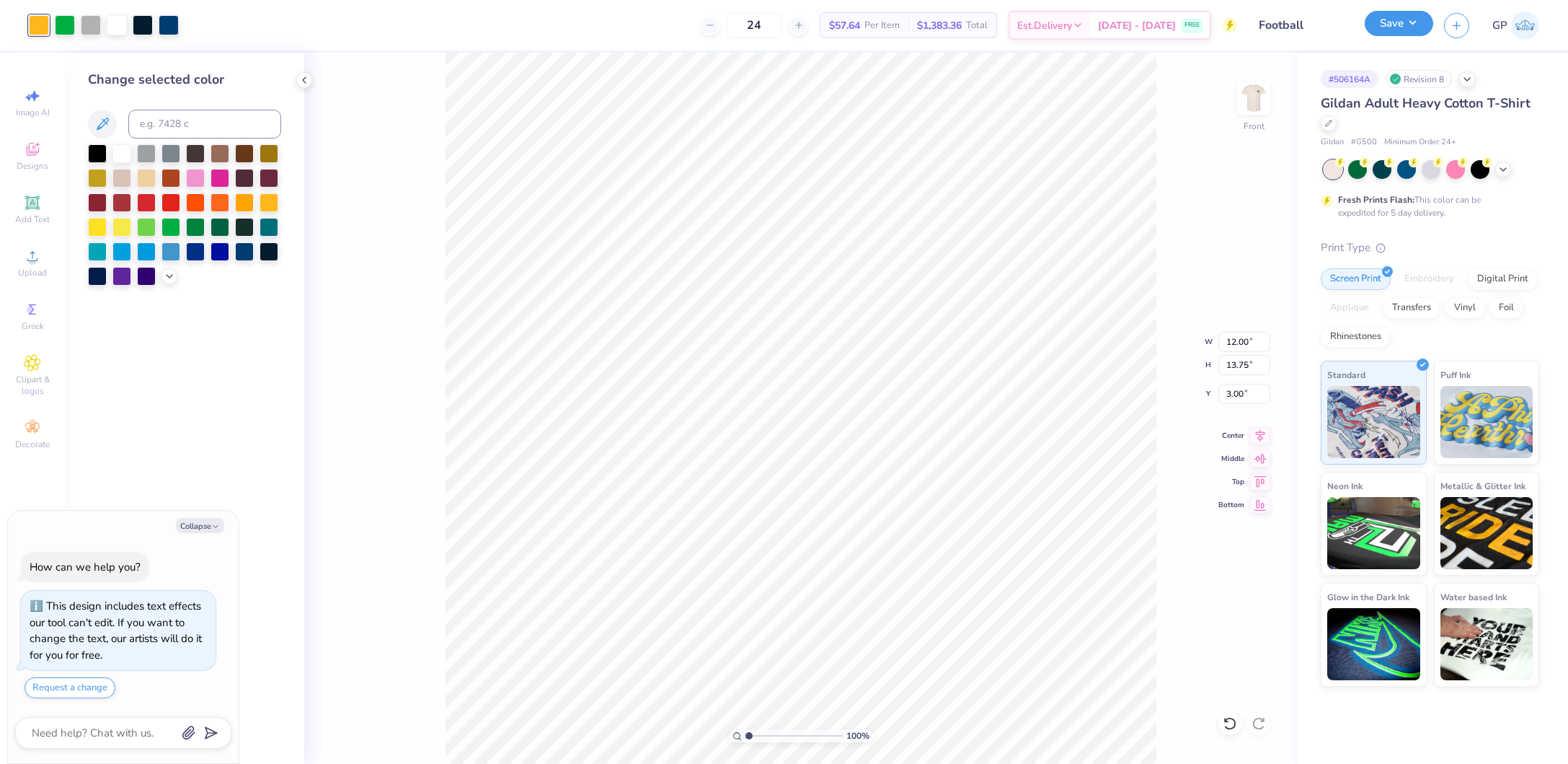
click at [1389, 24] on button "Save" at bounding box center [1399, 24] width 68 height 26
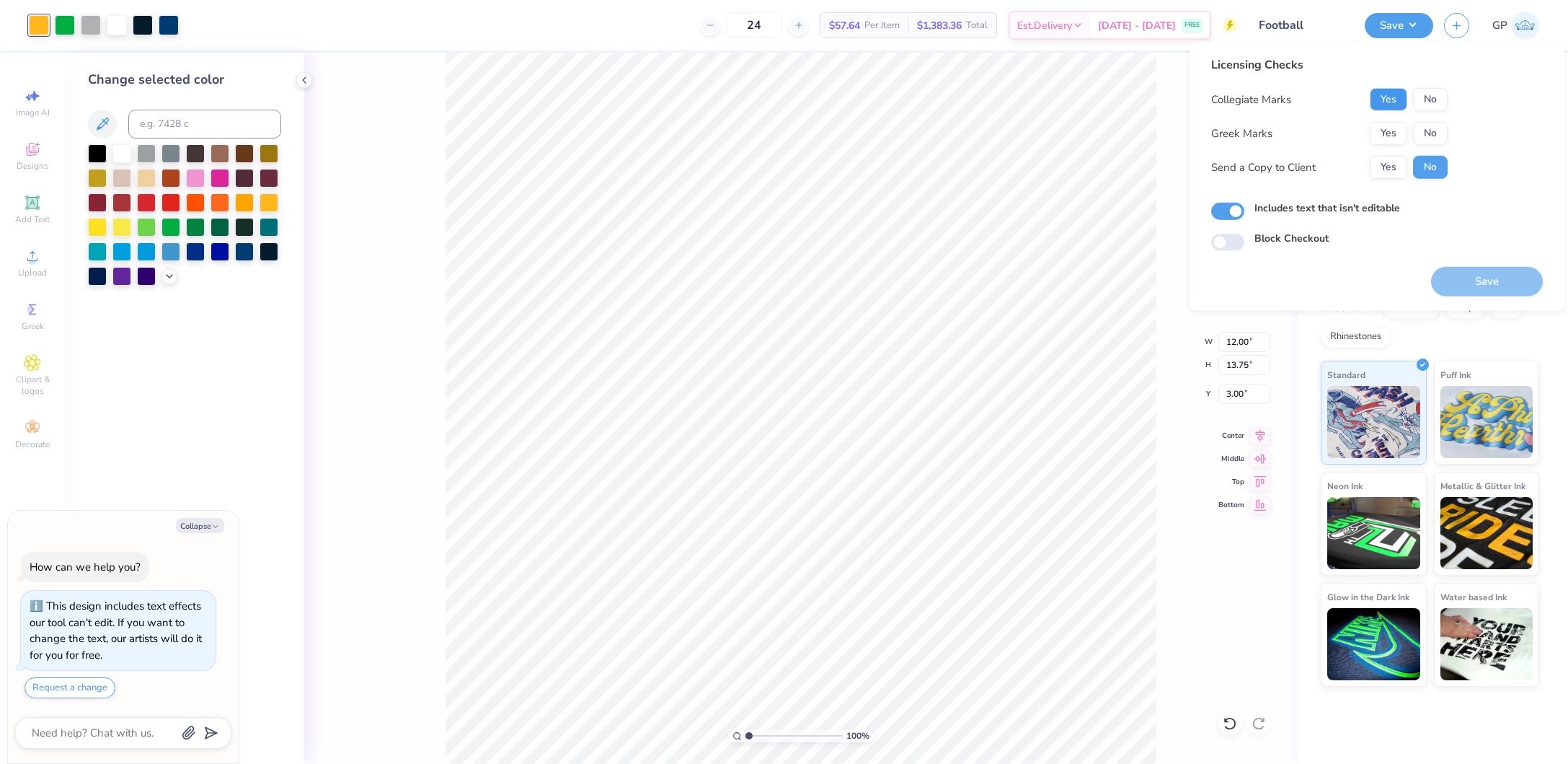
click at [1389, 95] on button "Yes" at bounding box center [1389, 99] width 37 height 23
click at [1388, 143] on button "Yes" at bounding box center [1389, 133] width 37 height 23
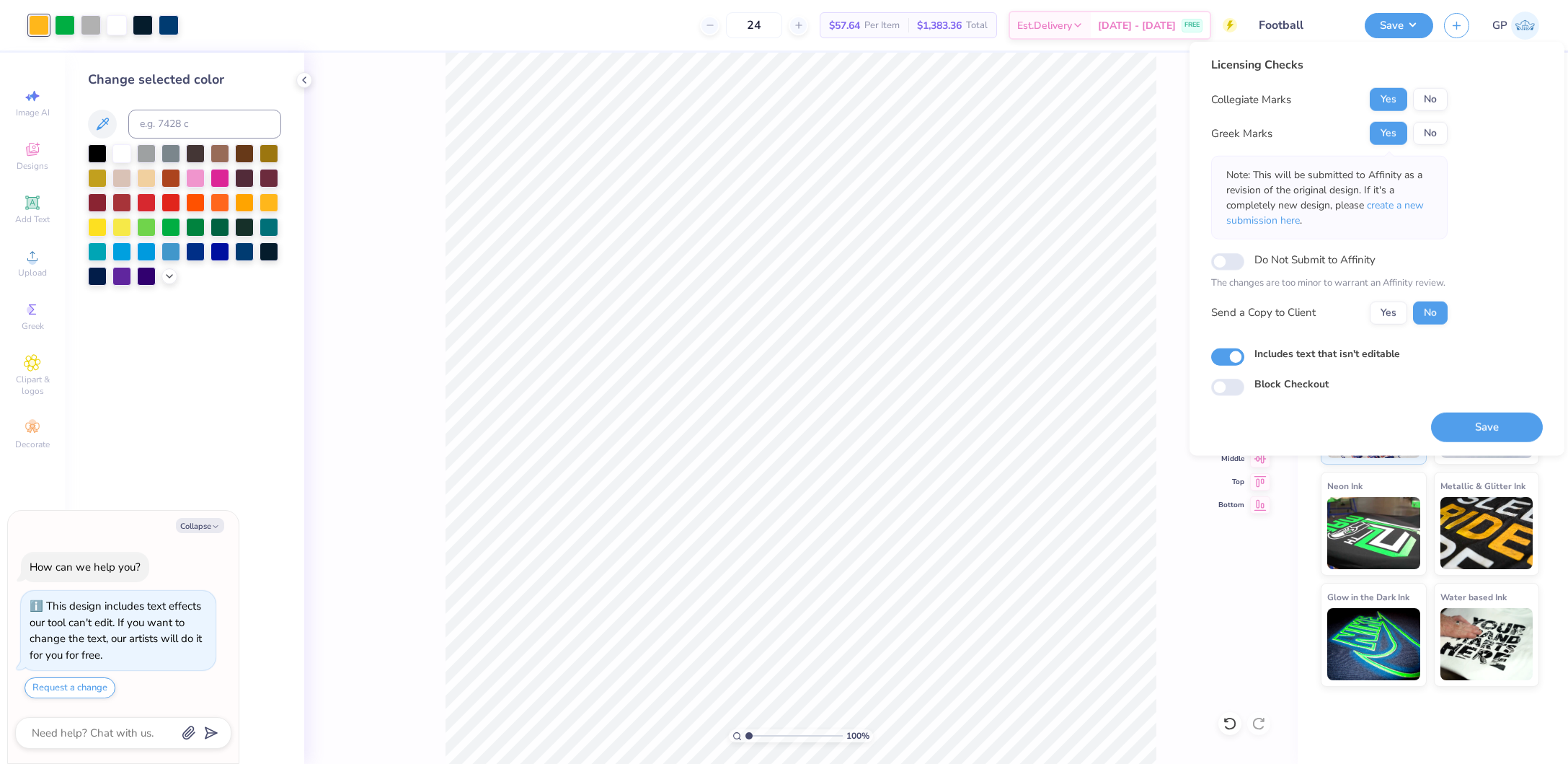
click at [1456, 410] on div "Save" at bounding box center [1487, 418] width 112 height 46
click at [1456, 426] on button "Save" at bounding box center [1487, 427] width 112 height 29
type textarea "x"
